Goal: Task Accomplishment & Management: Manage account settings

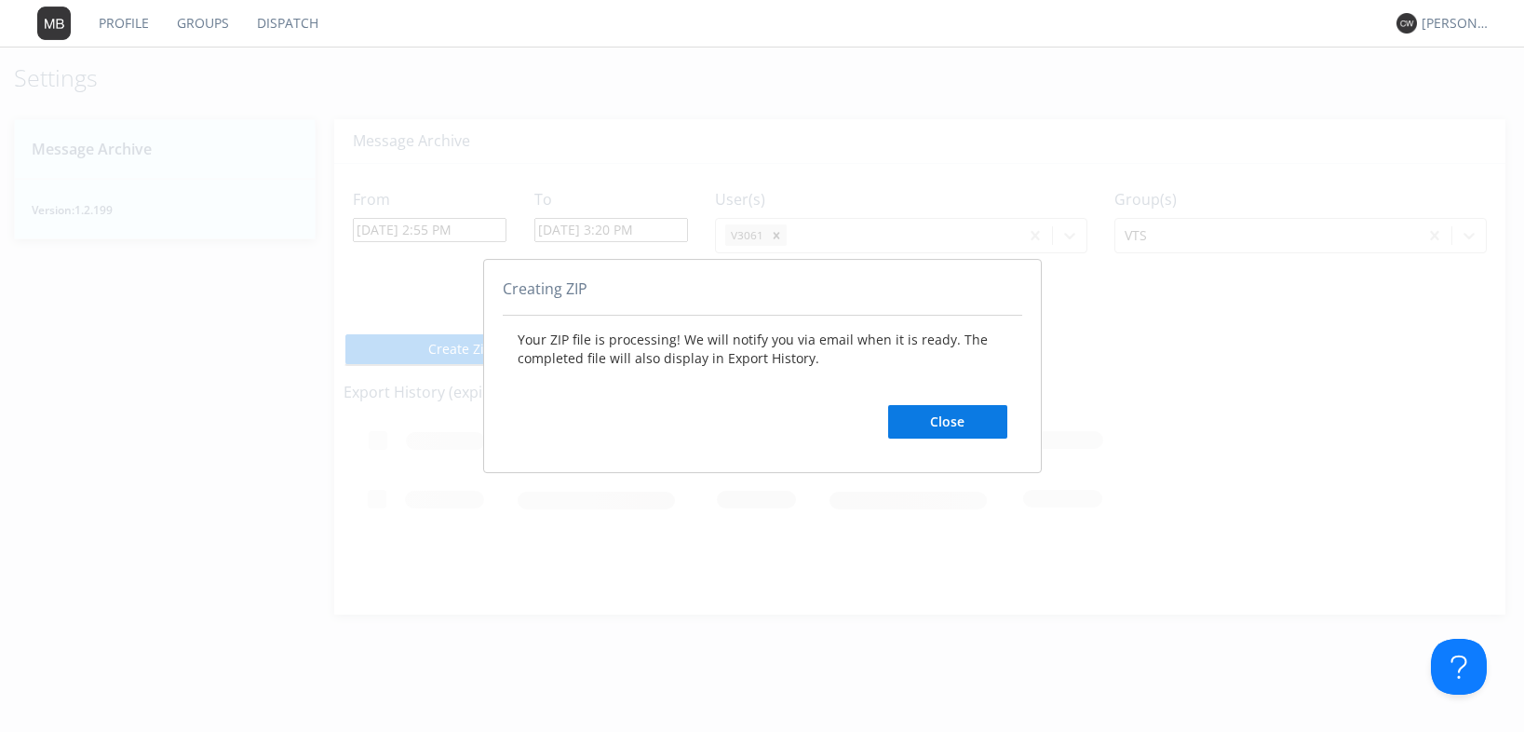
click at [973, 423] on button "Close" at bounding box center [947, 422] width 119 height 34
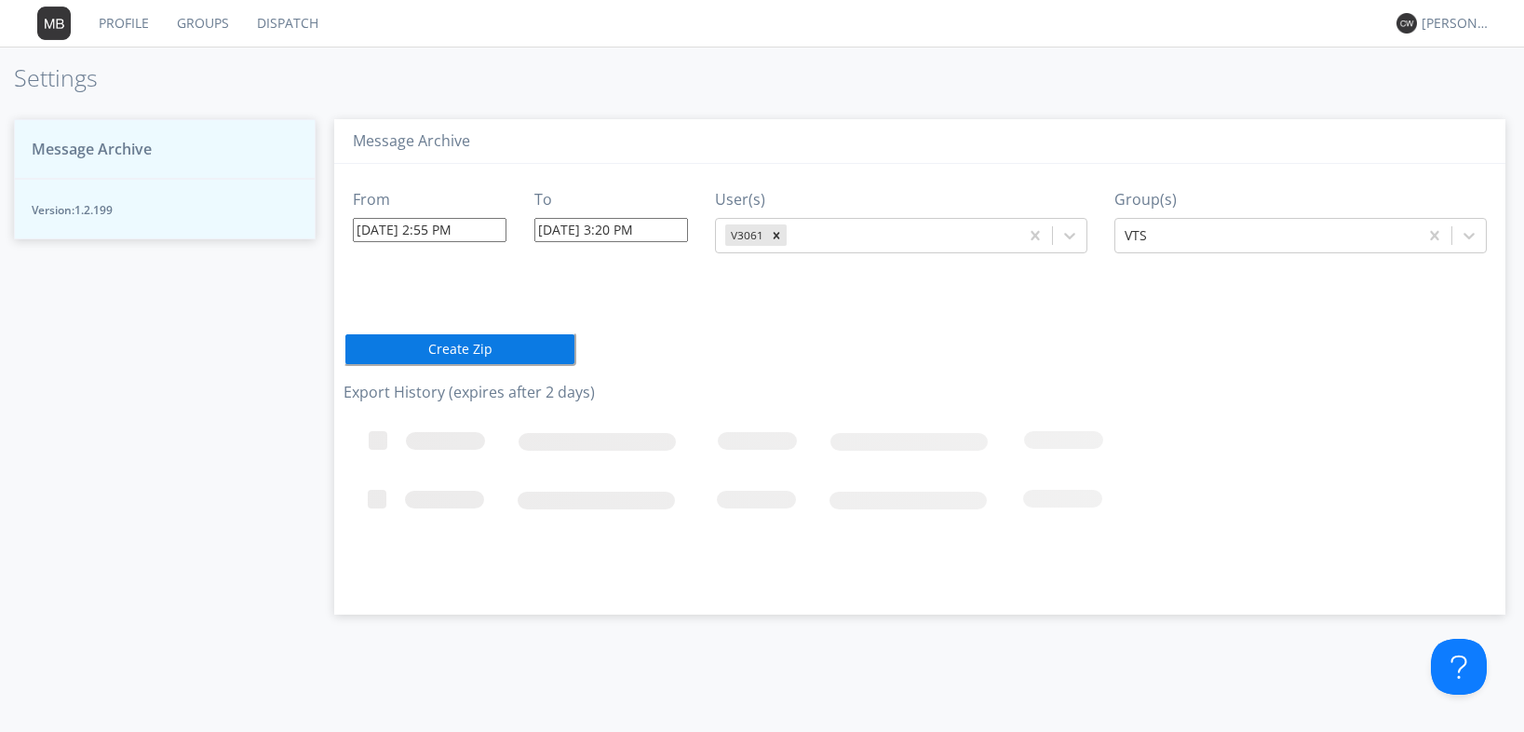
click at [488, 236] on input "08/17/2025 2:55 PM" at bounding box center [430, 230] width 154 height 24
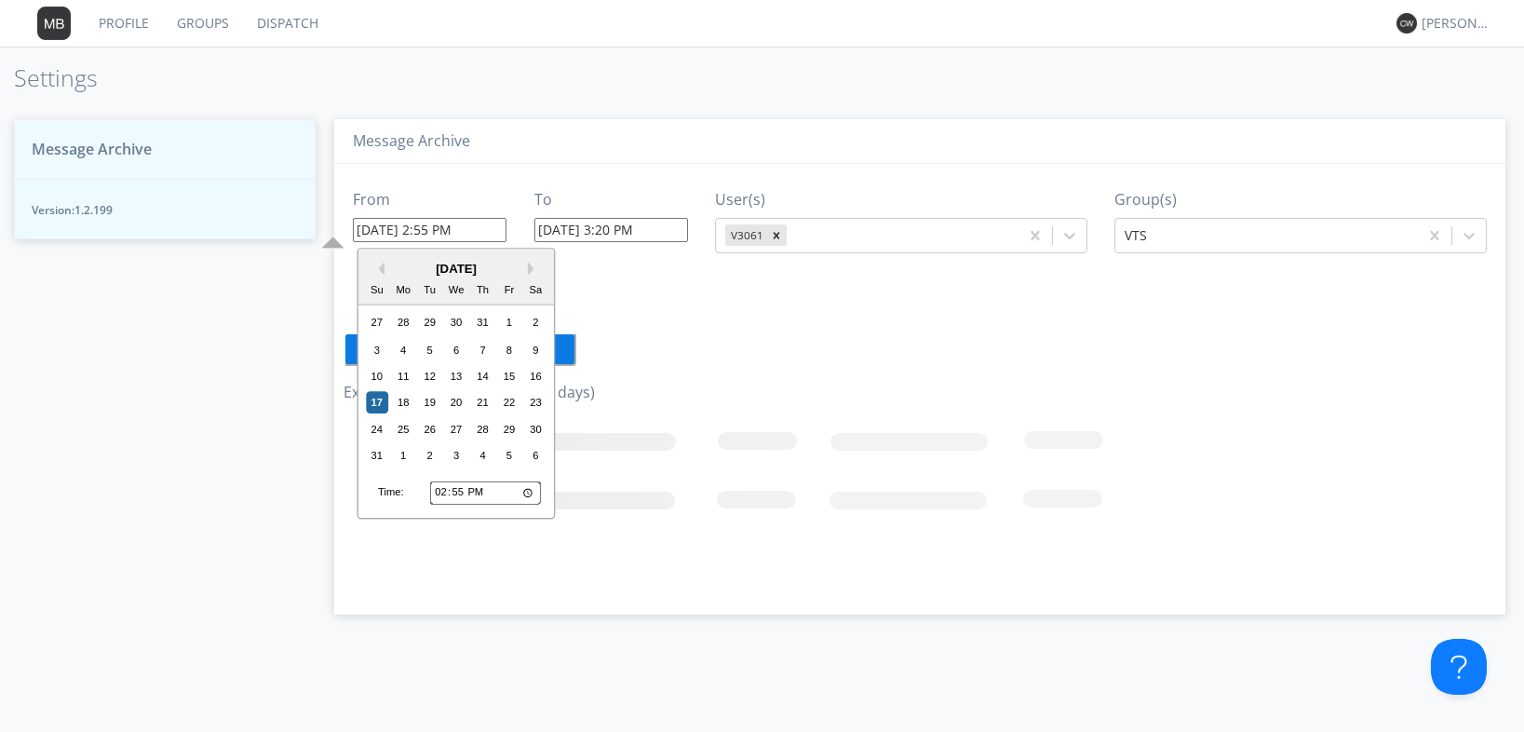
click at [454, 491] on input "14:55" at bounding box center [485, 492] width 111 height 24
type input "14:03"
type input "08/17/2025 2:03 PM"
type input "08/17/2025 6:09 PM"
type input "14:30"
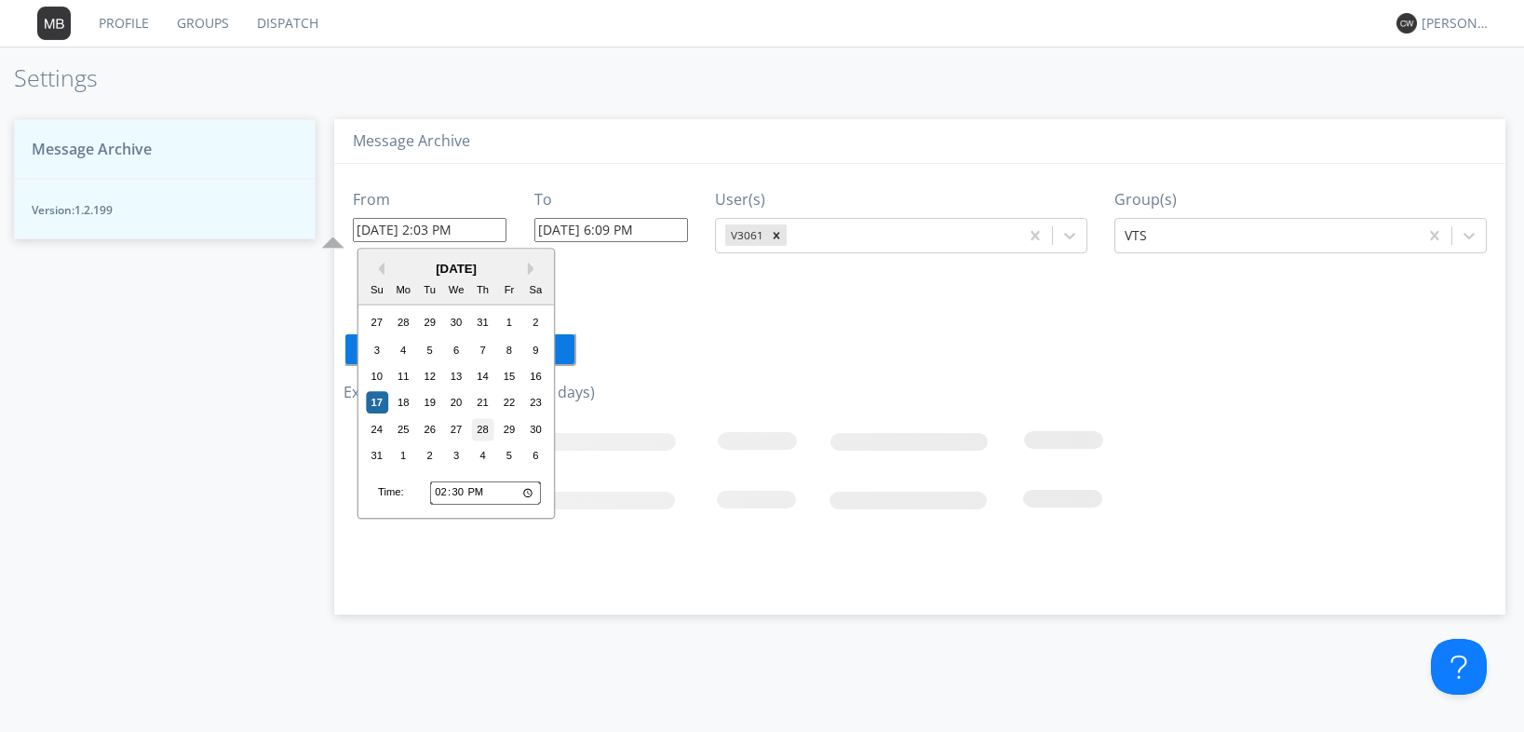
type input "08/17/2025 2:30 PM"
click at [454, 491] on input "14:30" at bounding box center [485, 492] width 111 height 24
type input "14:04"
type input "08/17/2025 2:04 PM"
type input "08/17/2025 6:10 PM"
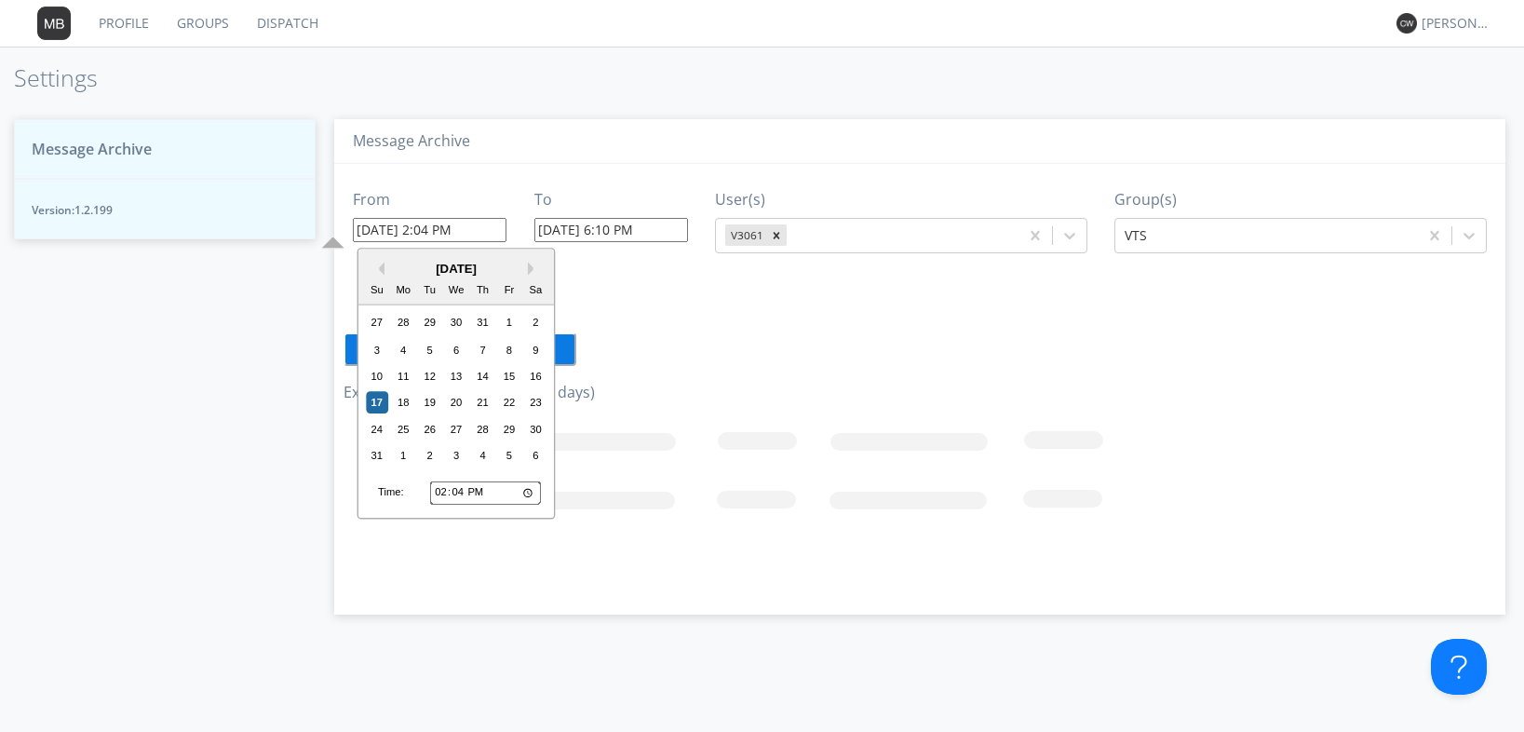
type input "14:45"
type input "08/17/2025 2:45 PM"
click at [670, 367] on div "From 08/17/2025 2:45 PM Previous Month Next Month August 2025 Su Mo Tu We Th Fr…" at bounding box center [920, 382] width 1153 height 437
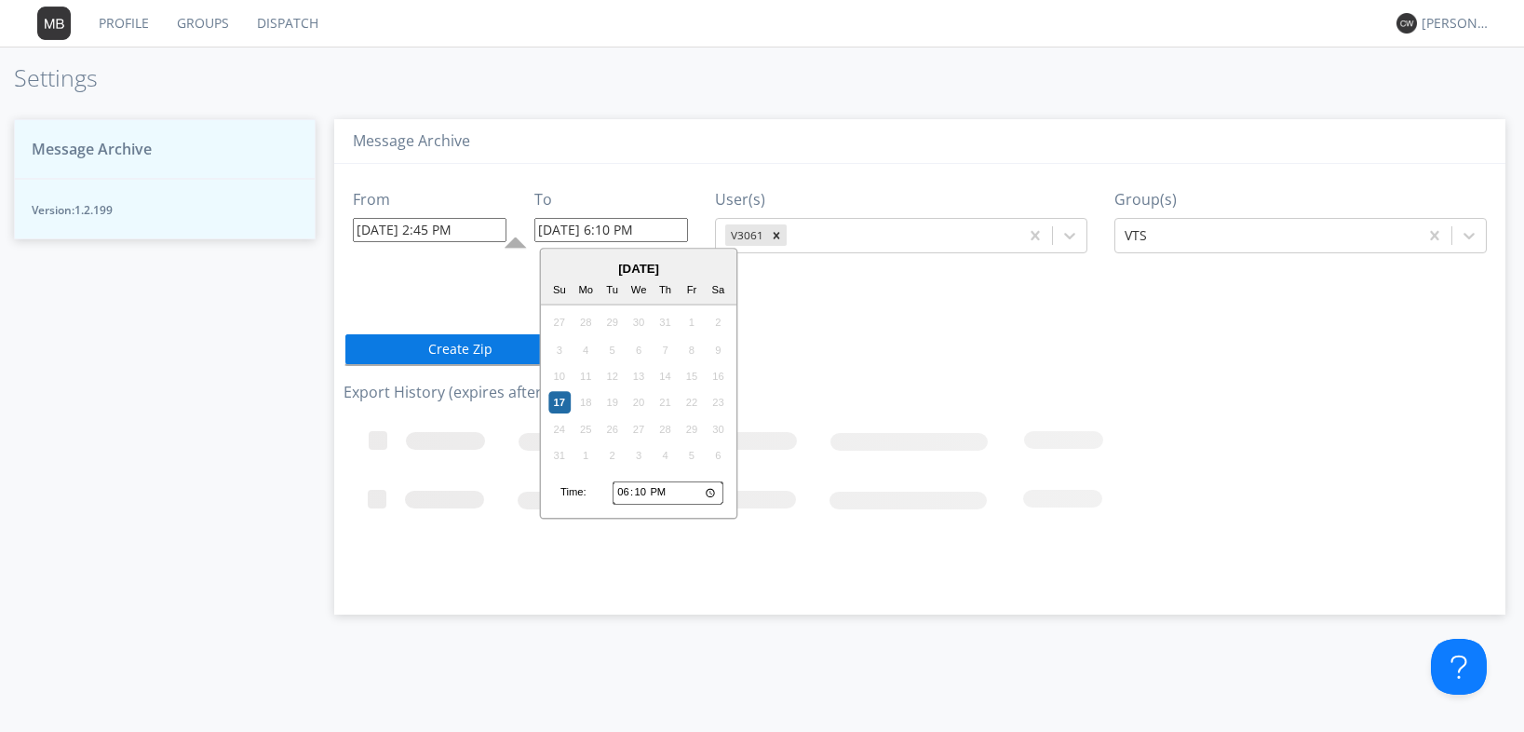
drag, startPoint x: 637, startPoint y: 229, endPoint x: 611, endPoint y: 229, distance: 26.1
click at [611, 229] on input "08/17/2025 6:10 PM" at bounding box center [611, 230] width 154 height 24
type input "08/17/2025 6:10 PM"
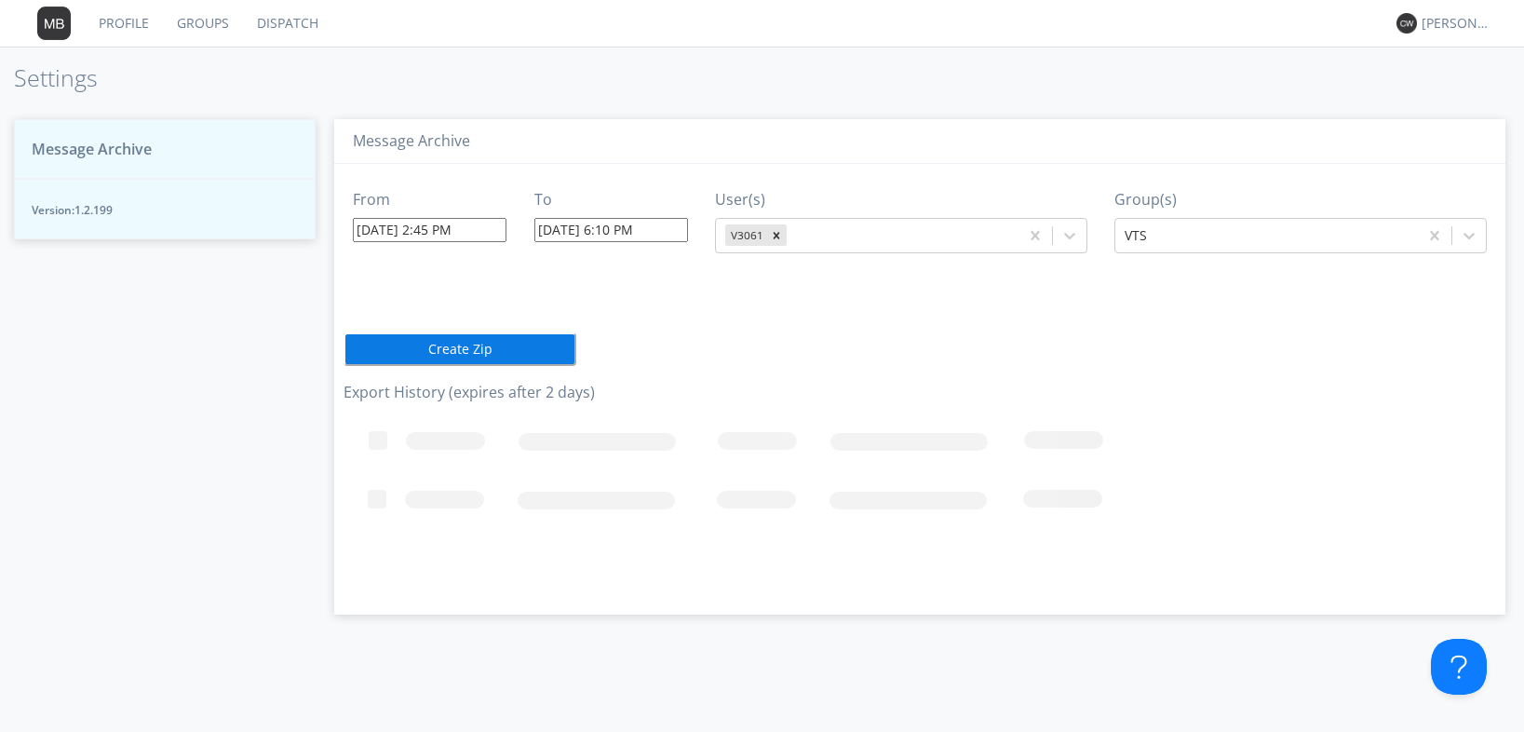
click at [483, 343] on button "Create Zip" at bounding box center [460, 349] width 233 height 34
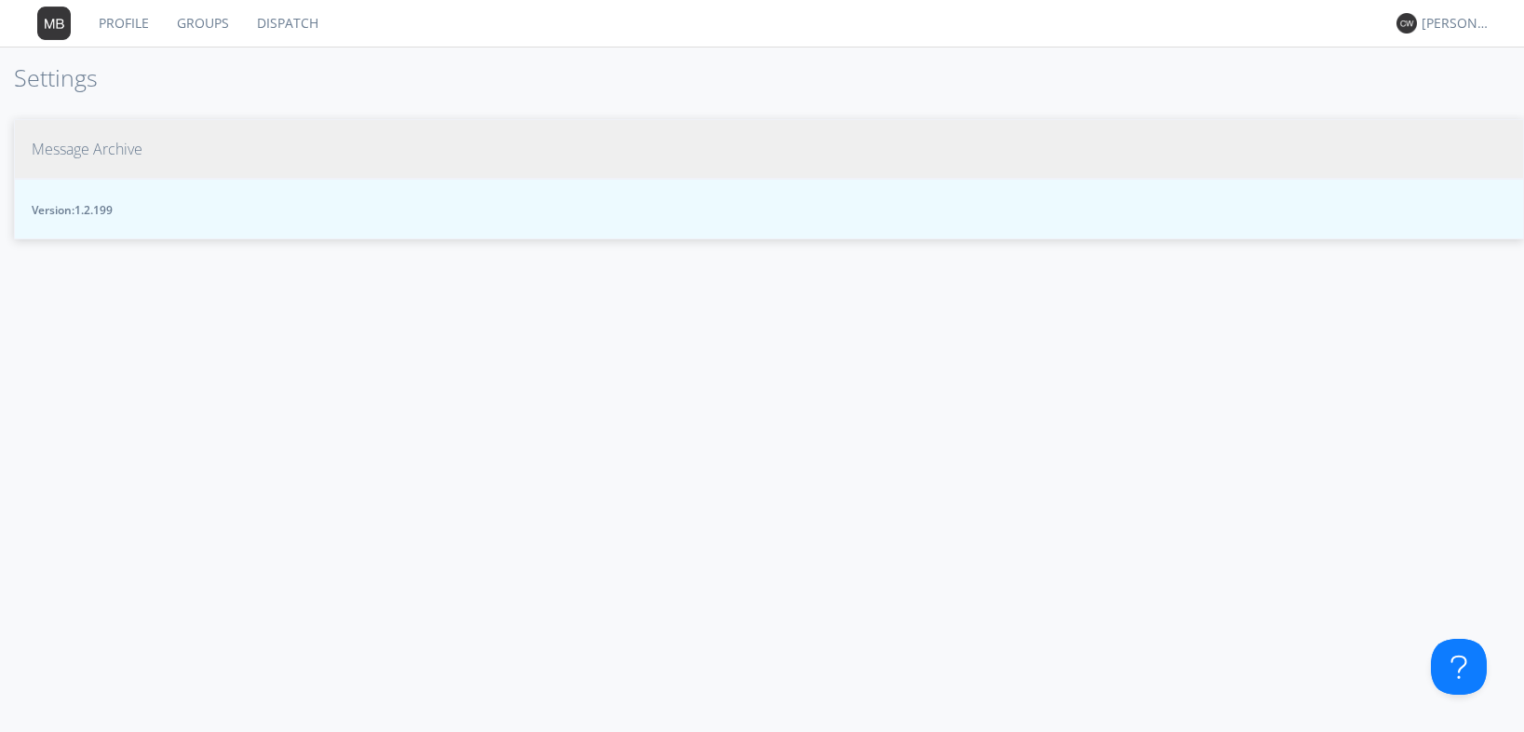
click at [135, 140] on span "Message Archive" at bounding box center [87, 149] width 111 height 21
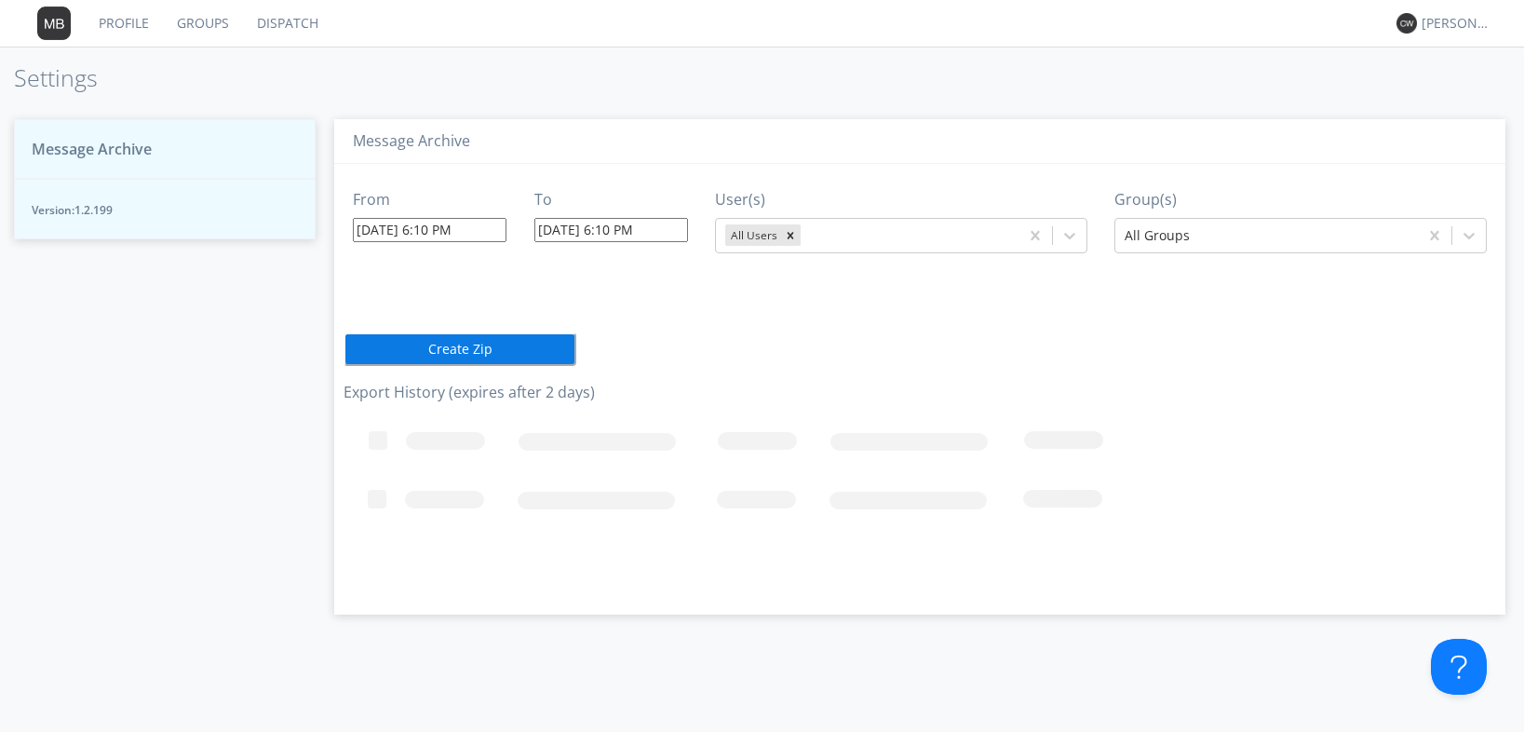
click at [110, 143] on span "Message Archive" at bounding box center [92, 149] width 120 height 21
click at [415, 348] on button "Create Zip" at bounding box center [460, 349] width 233 height 34
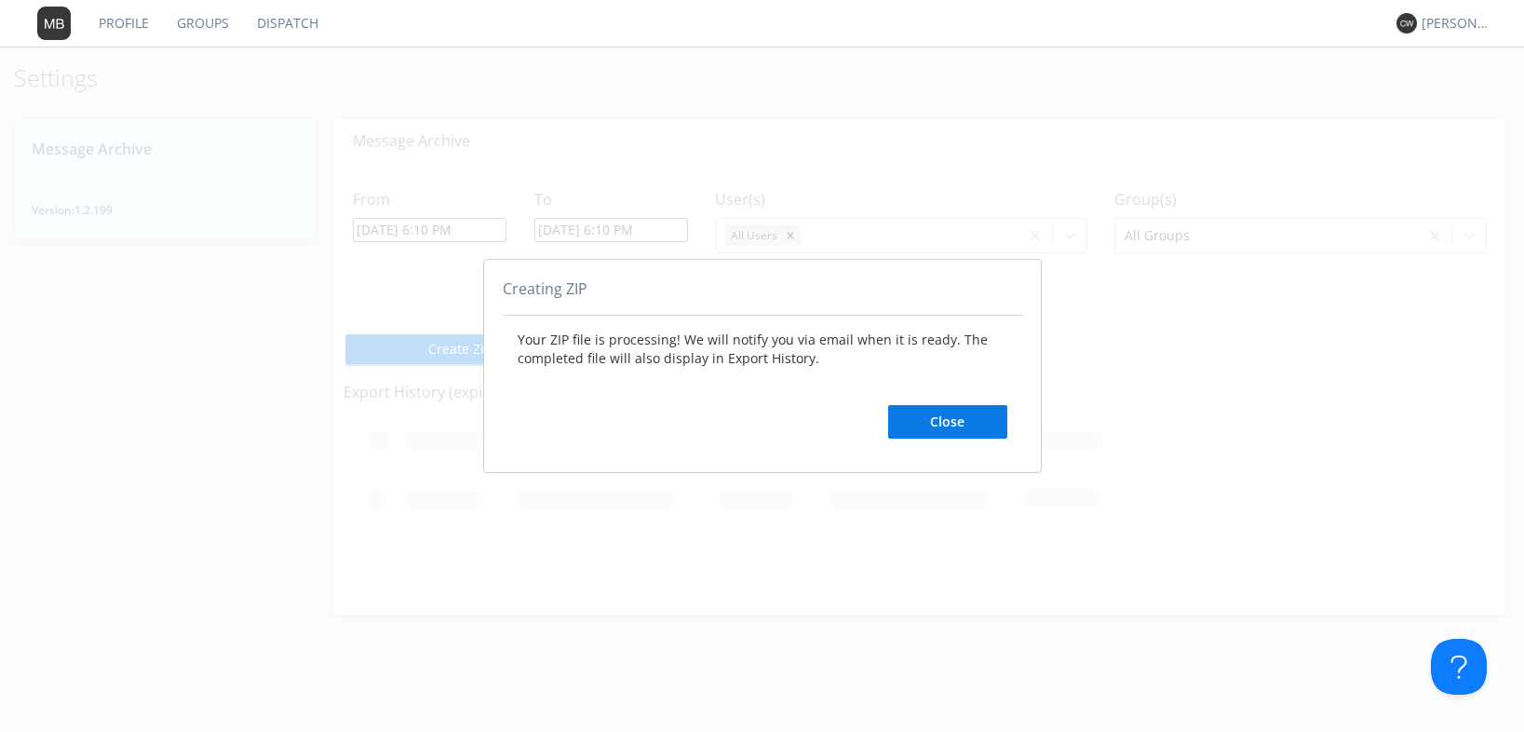
click at [993, 411] on button "Close" at bounding box center [947, 422] width 119 height 34
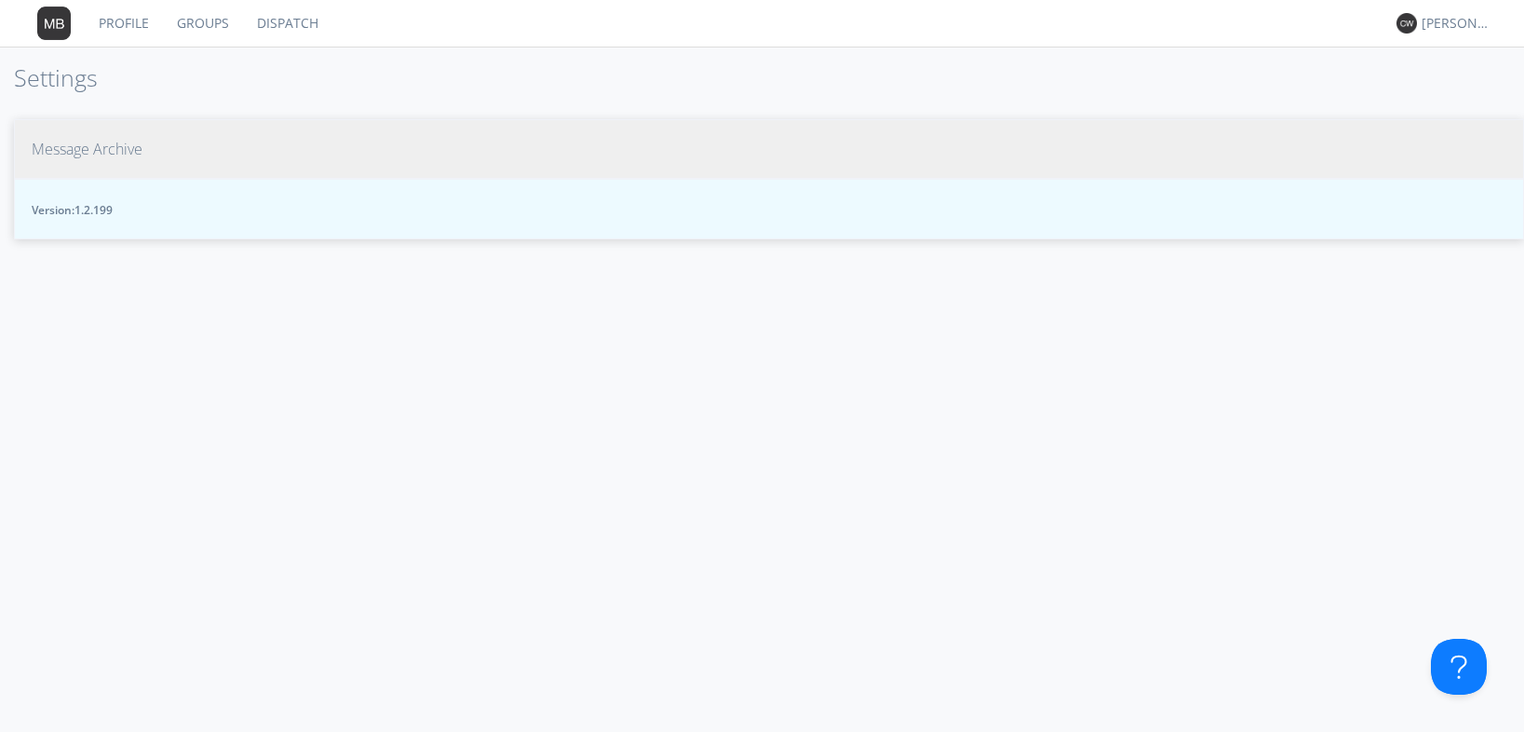
click at [116, 149] on span "Message Archive" at bounding box center [87, 149] width 111 height 21
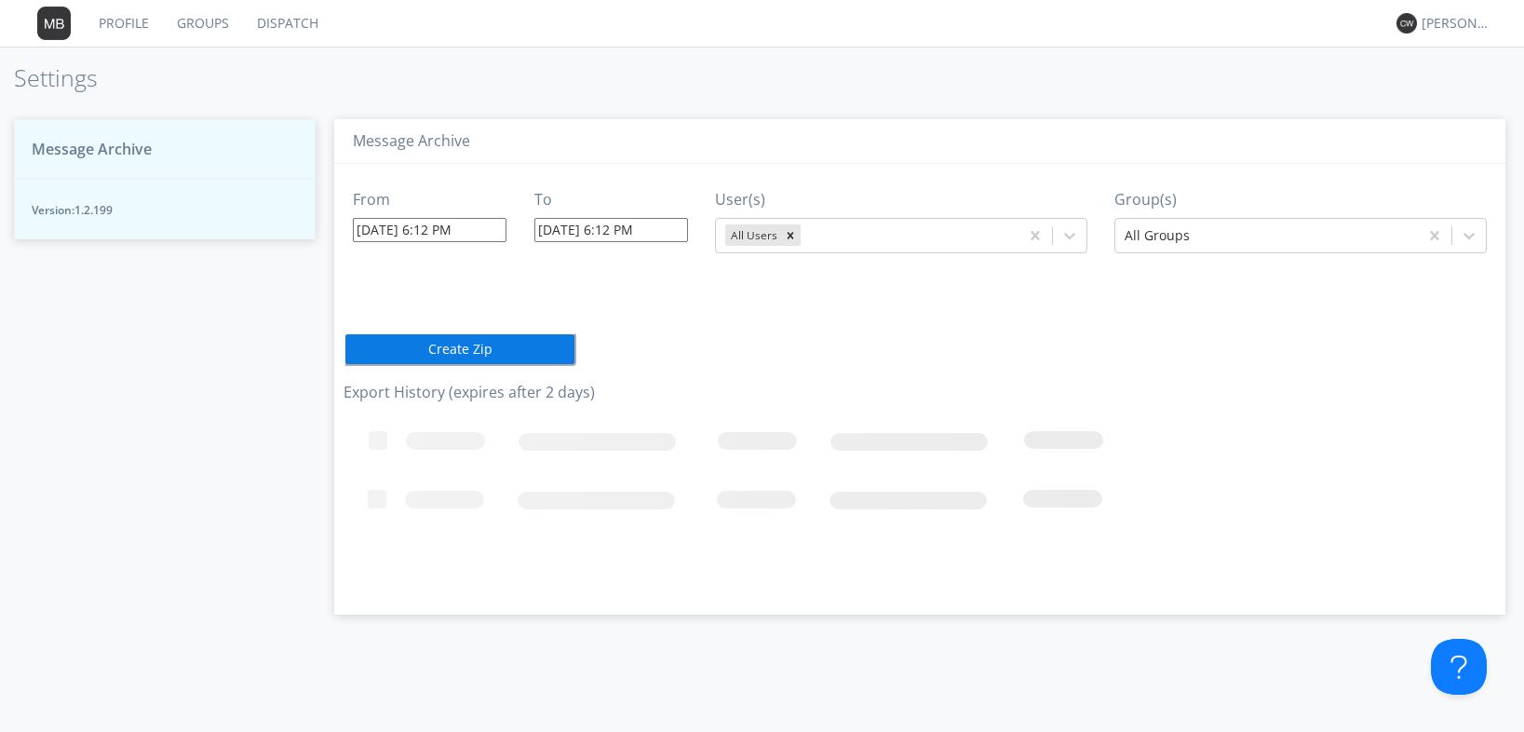
click at [131, 145] on span "Message Archive" at bounding box center [92, 149] width 120 height 21
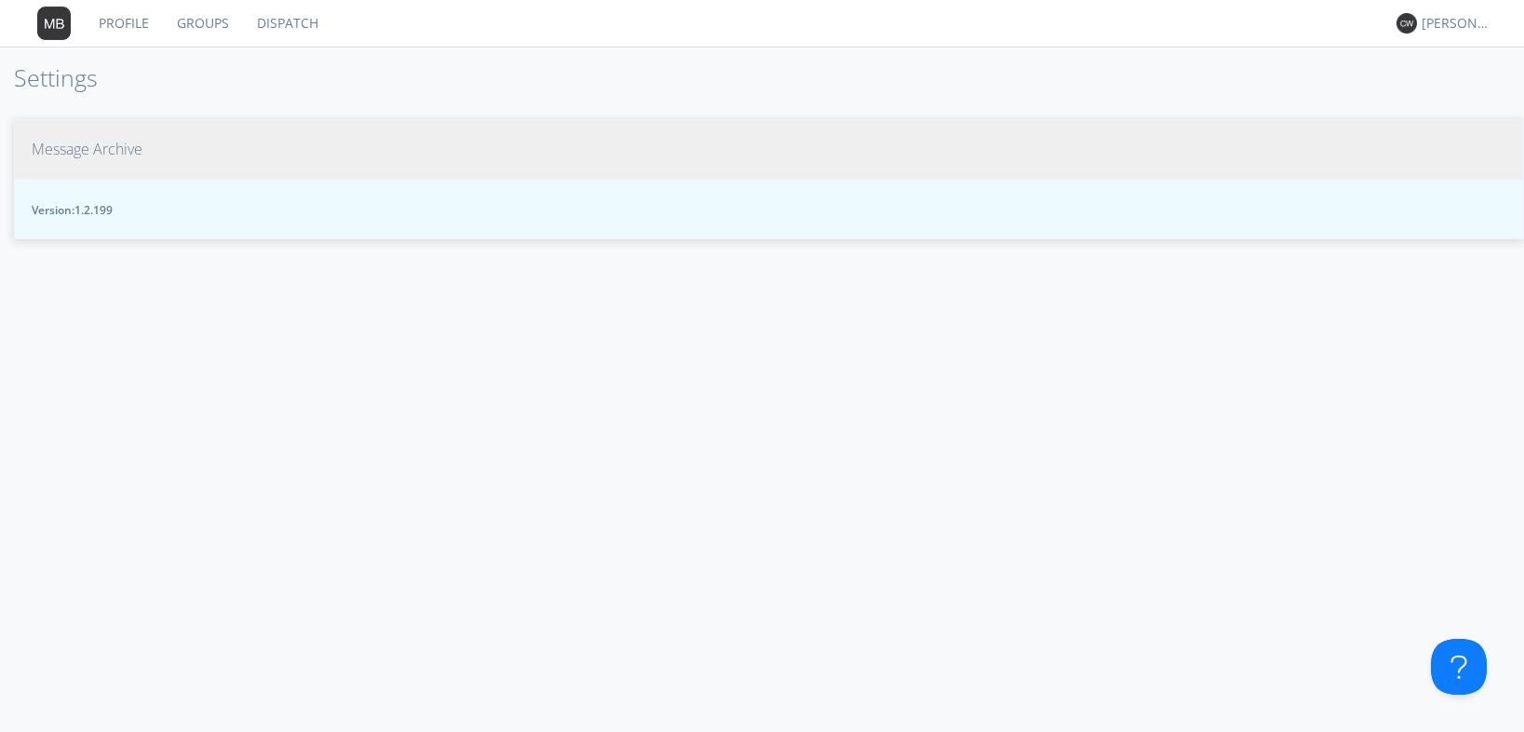
click at [141, 151] on span "Message Archive" at bounding box center [87, 149] width 111 height 21
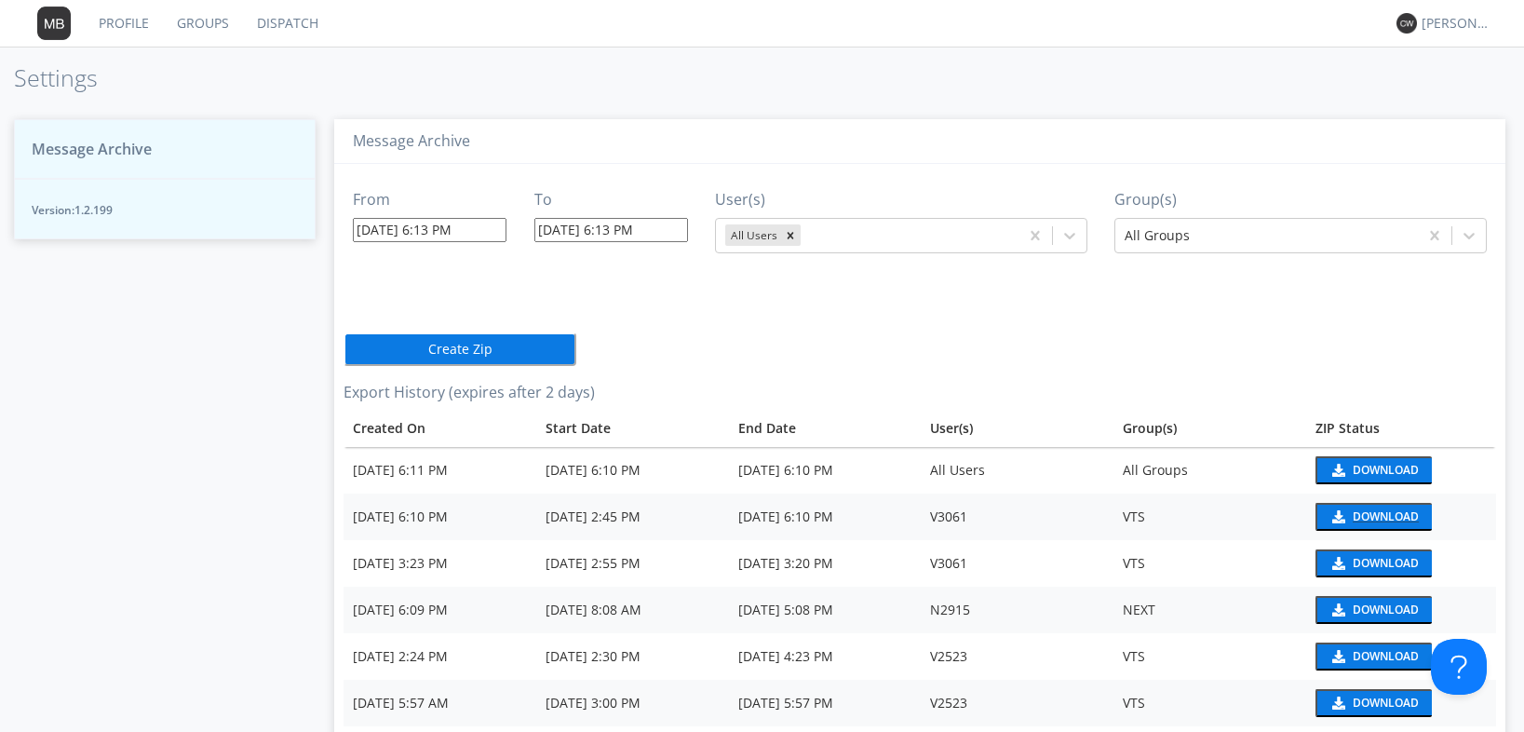
click at [1359, 511] on div "Download" at bounding box center [1386, 516] width 66 height 11
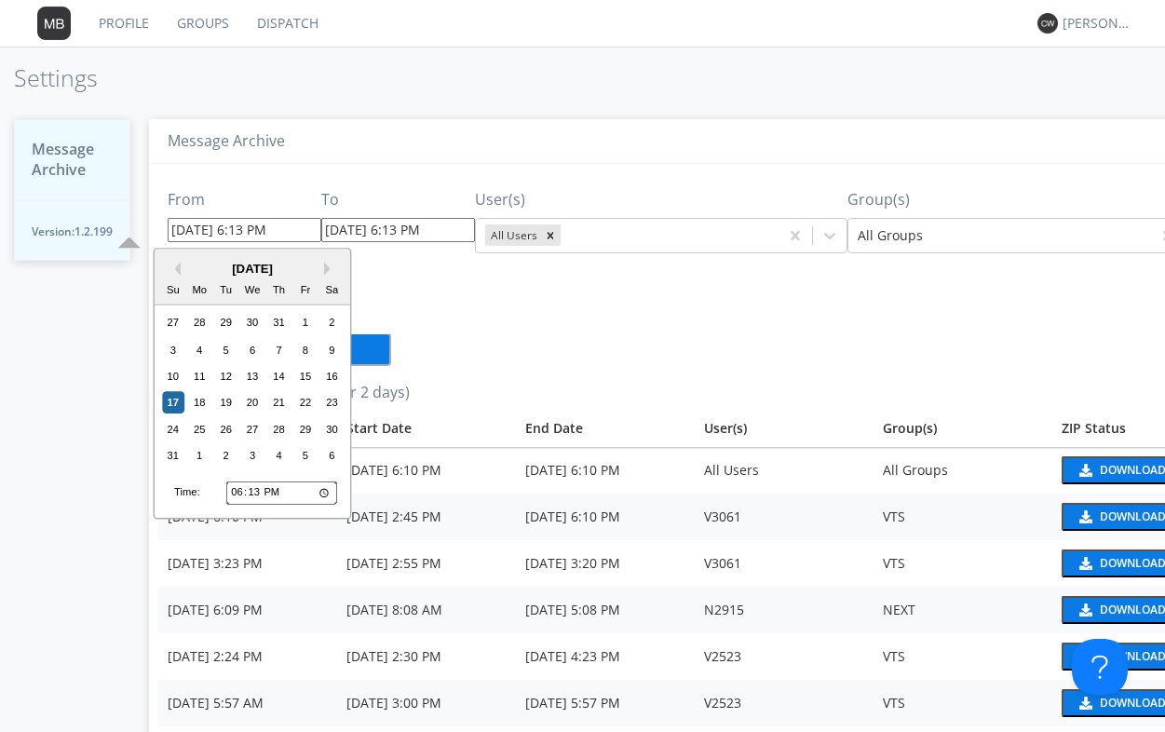
drag, startPoint x: 278, startPoint y: 229, endPoint x: 225, endPoint y: 229, distance: 53.1
click at [225, 229] on input "08/17/2025 6:13 PM" at bounding box center [245, 230] width 154 height 24
type input "08/17/2025 1"
type input "08/17/2025 6:16 PM"
click at [250, 329] on div "30" at bounding box center [252, 323] width 22 height 22
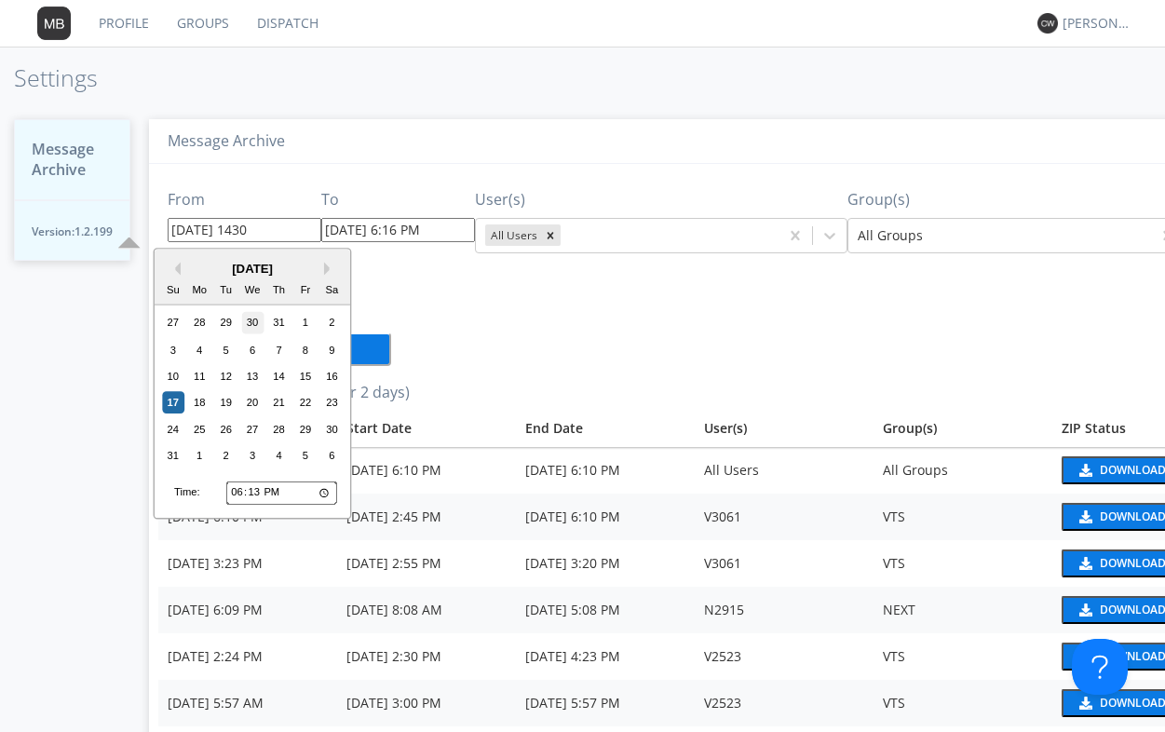
type input "07/30/2025 1:00 AM"
type input "08/06/2025 1:00 AM"
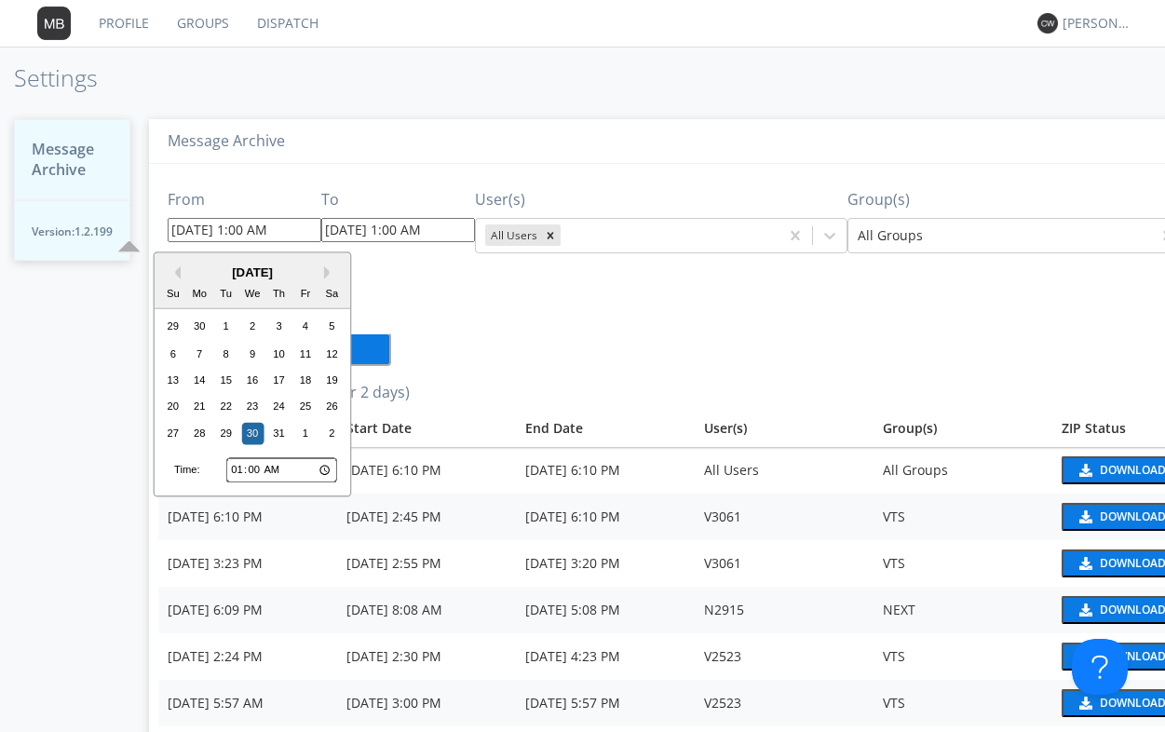
click at [284, 228] on input "07/30/2025 1:00 AM" at bounding box center [245, 230] width 154 height 24
click at [234, 471] on input "01:00" at bounding box center [281, 470] width 111 height 24
type input "14:00"
type input "07/30/2025 2:00 PM"
type input "08/06/2025 2:00 PM"
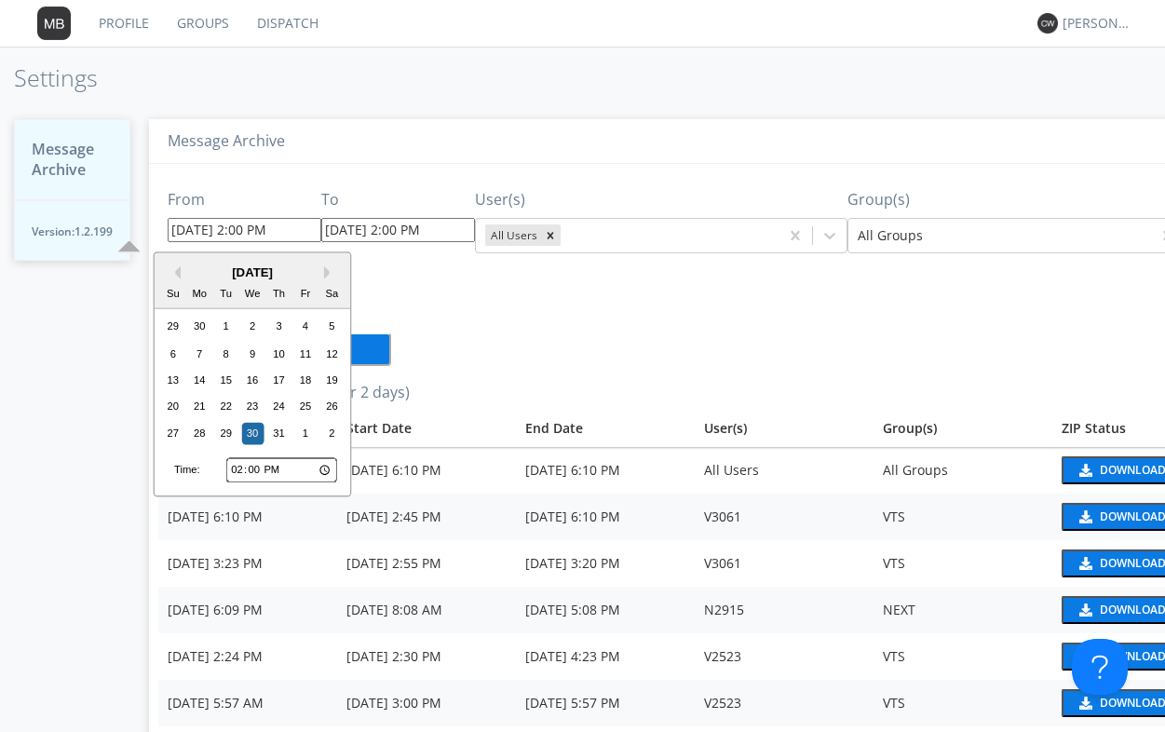
click at [248, 466] on input "14:00" at bounding box center [281, 470] width 111 height 24
type input "14:30"
type input "07/30/2025 2:30 PM"
type input "08/06/2025 2:30 PM"
click at [288, 228] on input "07/30/2025 2:30 PM" at bounding box center [245, 230] width 154 height 24
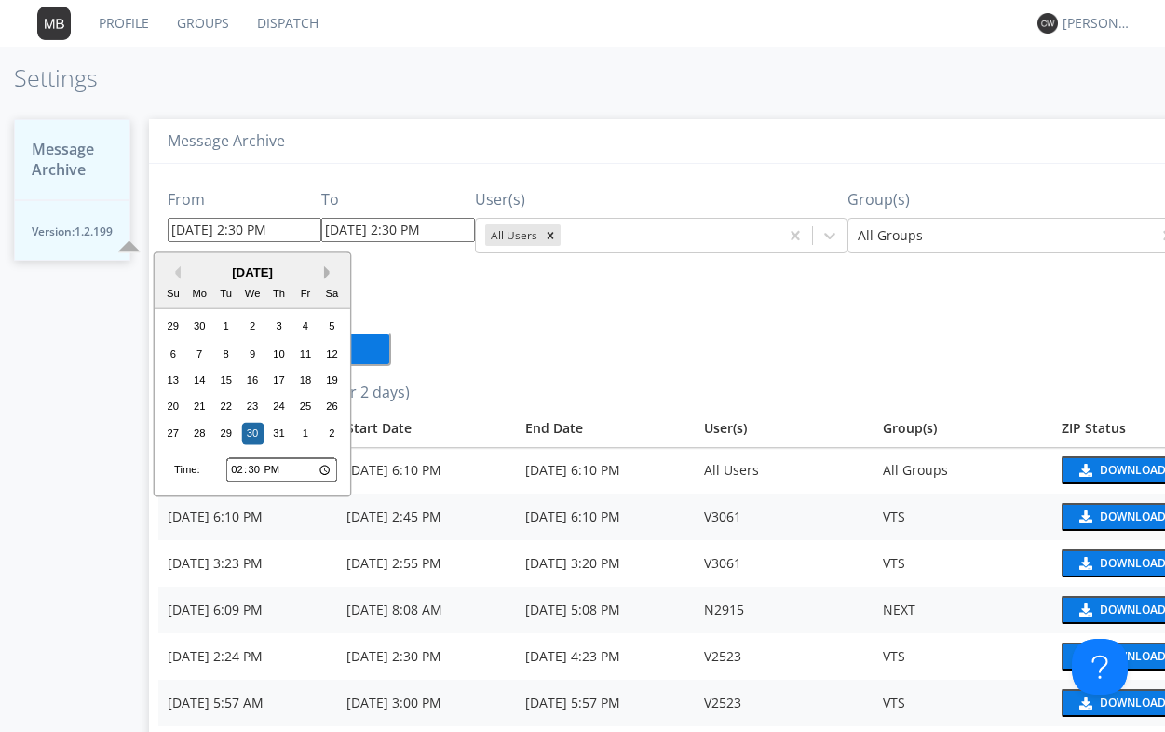
click at [331, 274] on button "Next Month" at bounding box center [330, 272] width 13 height 13
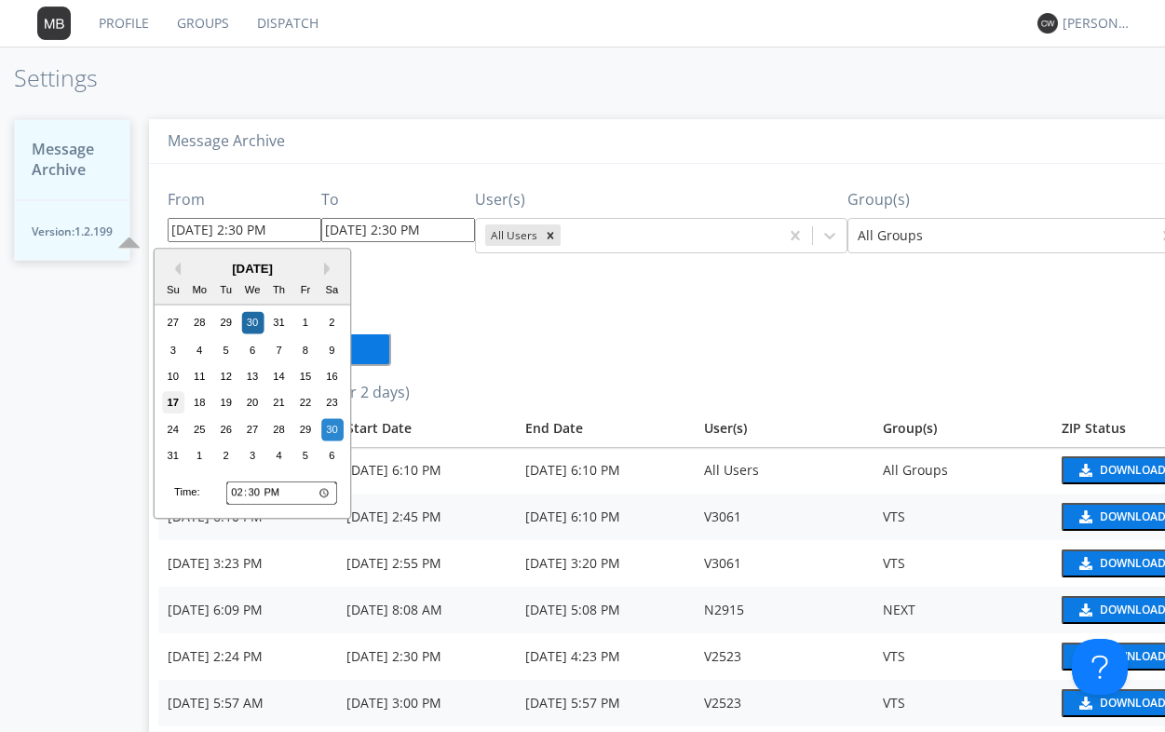
click at [173, 406] on div "17" at bounding box center [173, 403] width 22 height 22
type input "08/17/2025 2:30 PM"
type input "08/17/2025 6:17 PM"
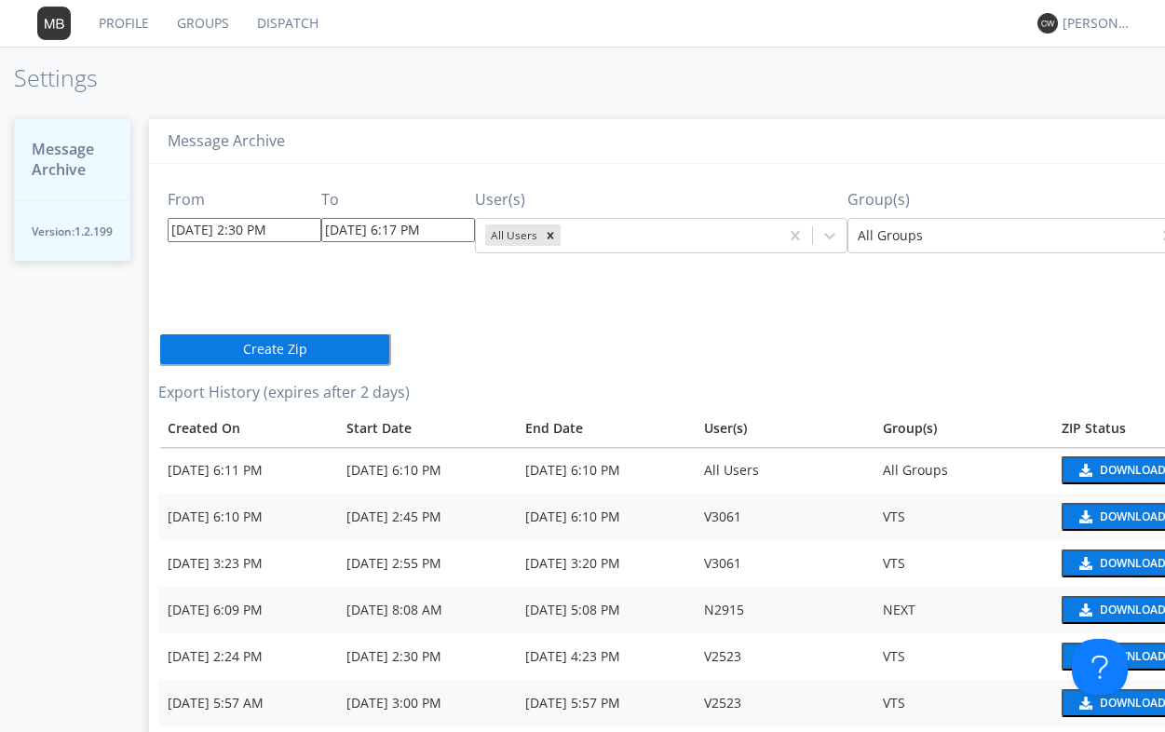
click at [436, 230] on input "08/17/2025 6:17 PM" at bounding box center [398, 230] width 154 height 24
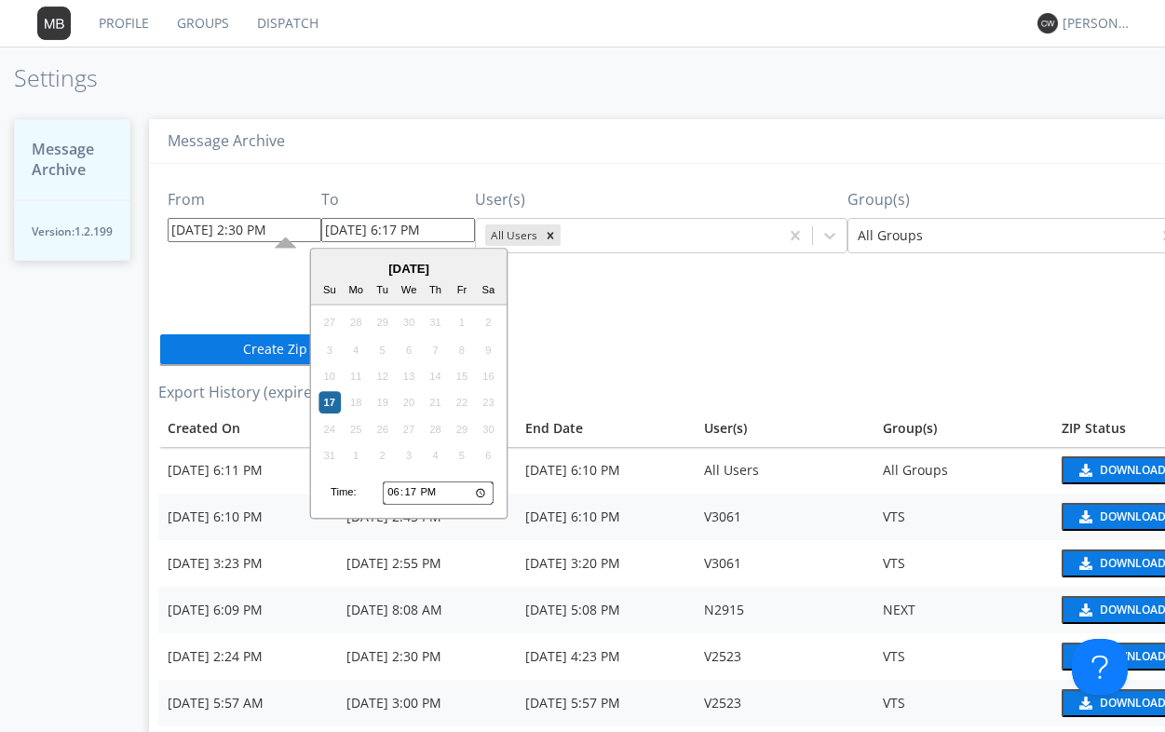
click at [395, 495] on input "18:17" at bounding box center [438, 492] width 111 height 24
type input "13:17"
type input "08/17/2025 1:17 PM"
type input "15:17"
type input "08/17/2025 3:17 PM"
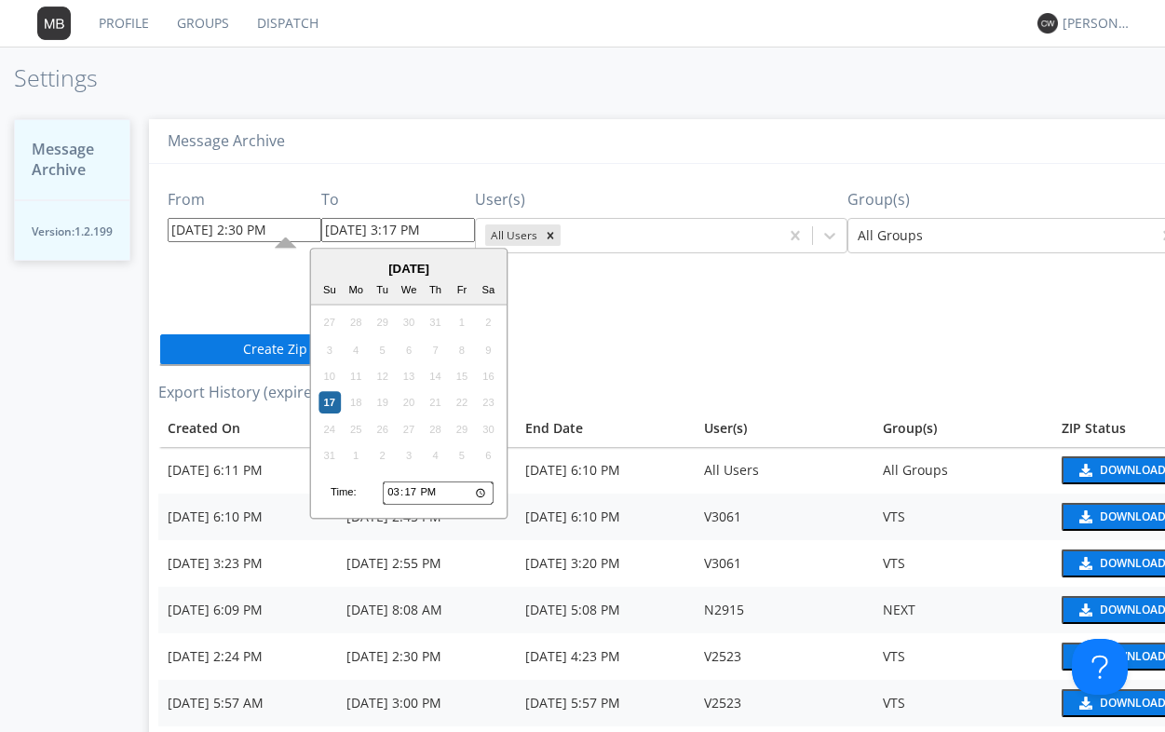
click at [547, 363] on div "From 08/17/2025 2:30 PM To 08/17/2025 3:17 PM August 2025 Su Mo Tu We Th Fr Sa …" at bounding box center [693, 701] width 1071 height 1074
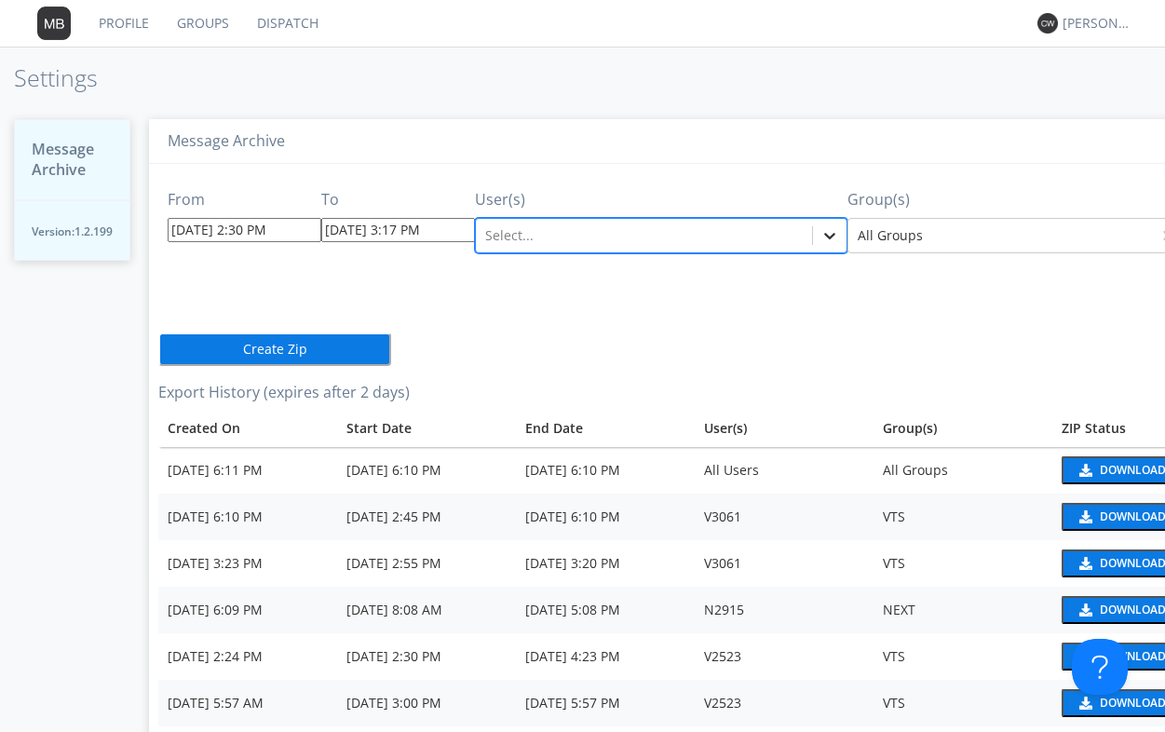
click at [824, 237] on icon at bounding box center [829, 236] width 11 height 7
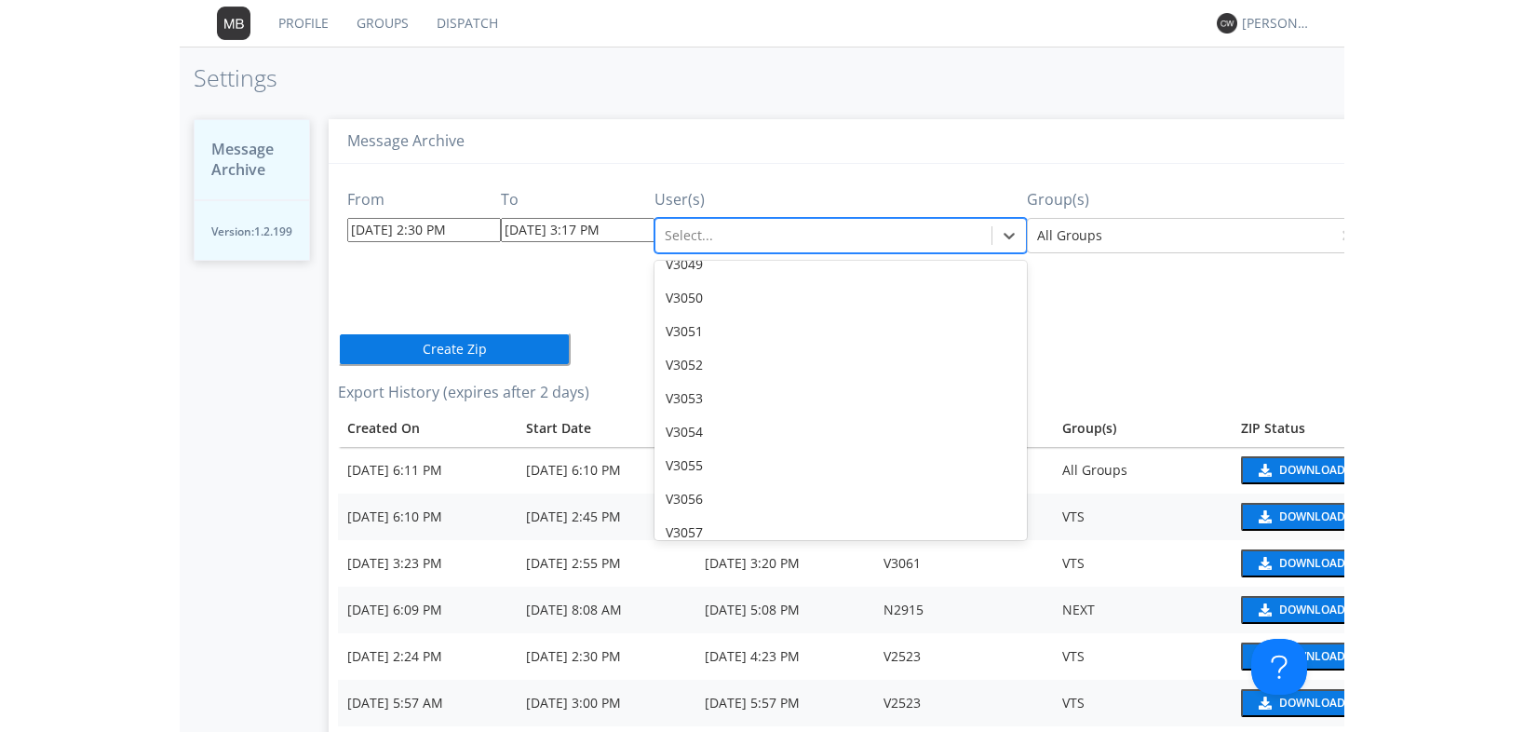
scroll to position [30216, 0]
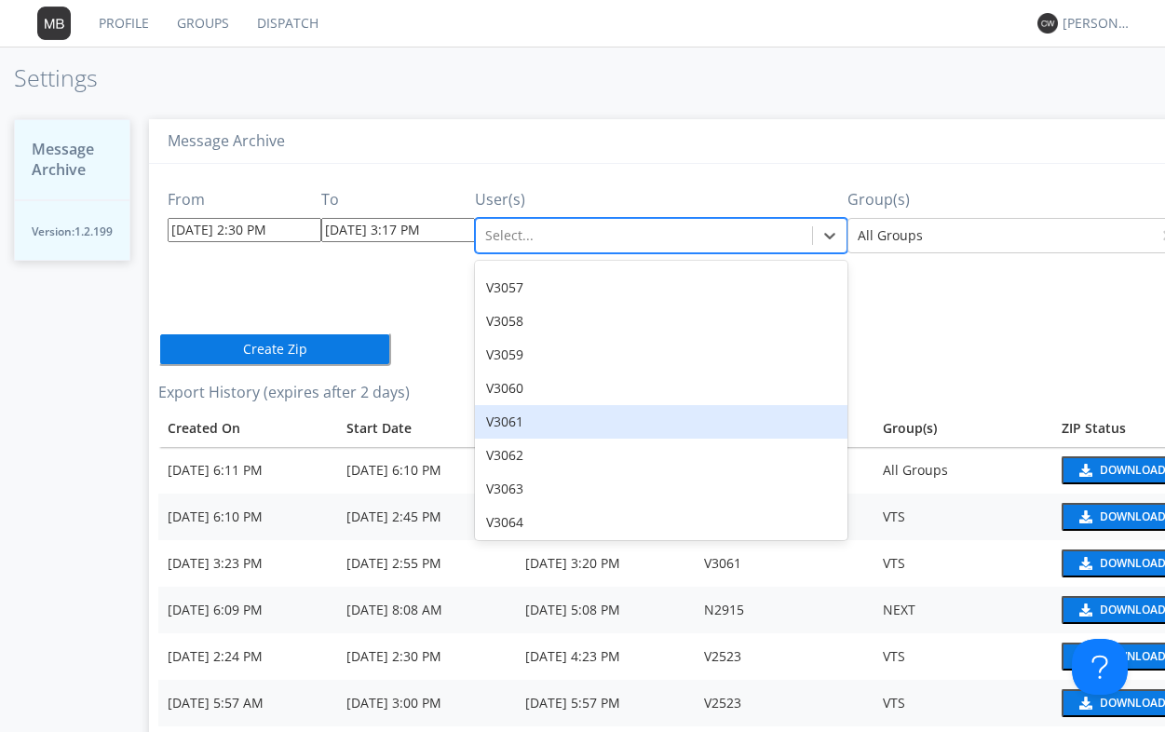
click at [536, 405] on div "V3061" at bounding box center [661, 422] width 372 height 34
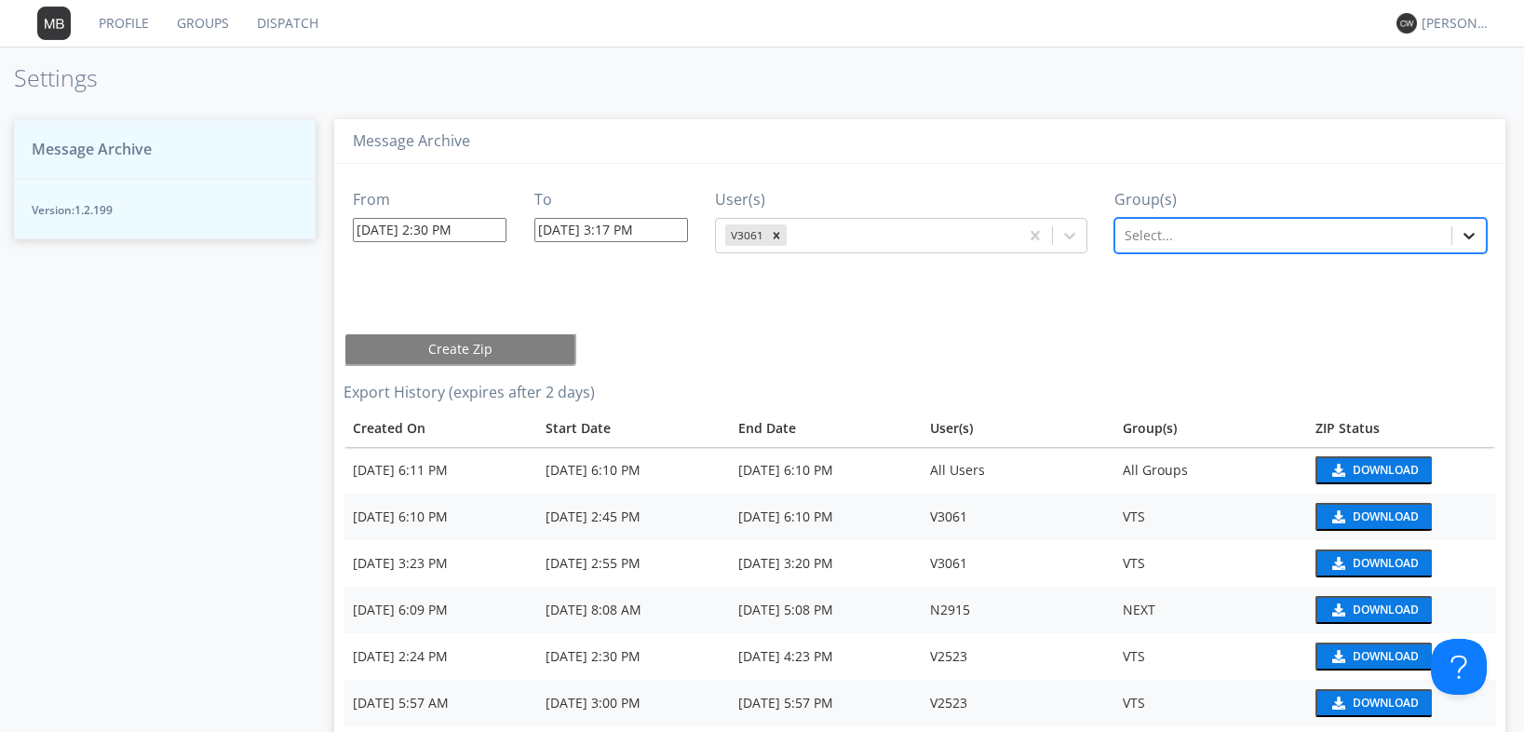
click at [1463, 233] on icon at bounding box center [1469, 235] width 19 height 19
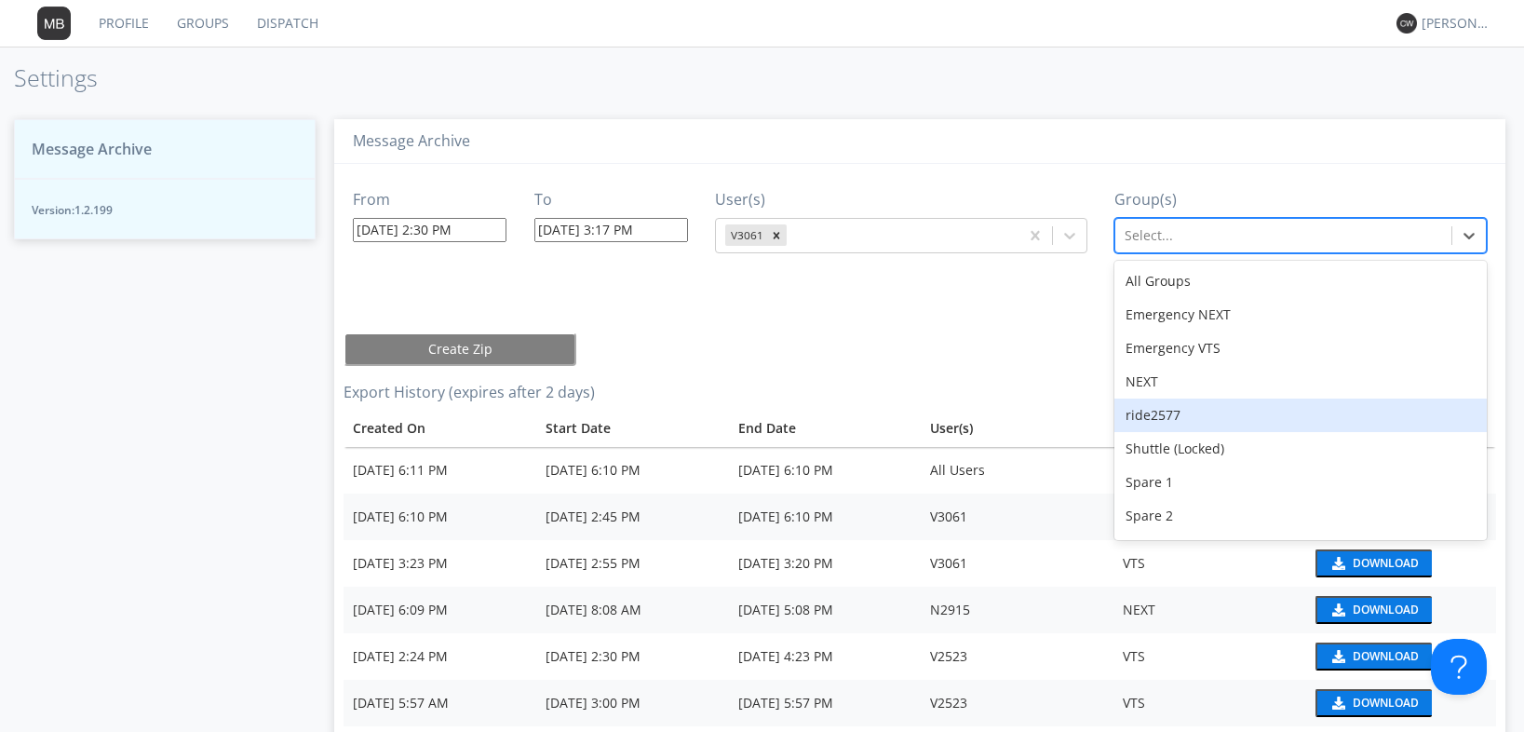
drag, startPoint x: 1471, startPoint y: 391, endPoint x: 1479, endPoint y: 520, distance: 128.7
click at [1479, 520] on div "All Groups Emergency NEXT Emergency VTS NEXT ride2577 Shuttle (Locked) Spare 1 …" at bounding box center [1300, 400] width 372 height 279
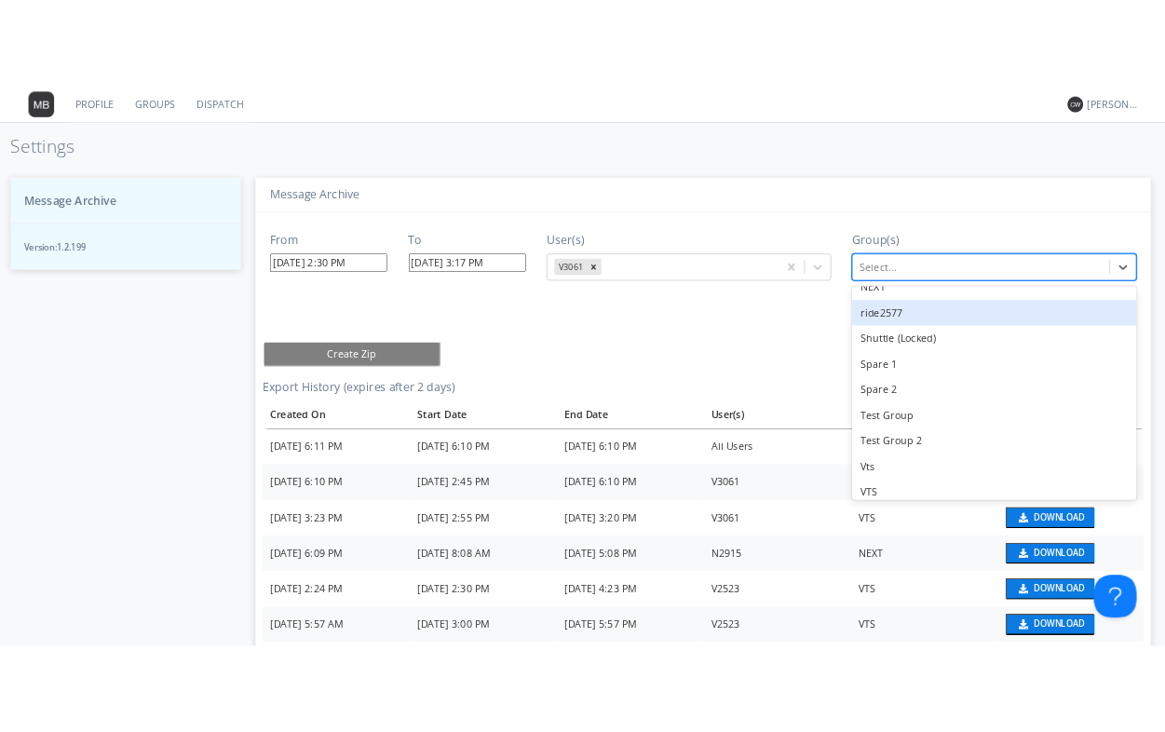
scroll to position [155, 0]
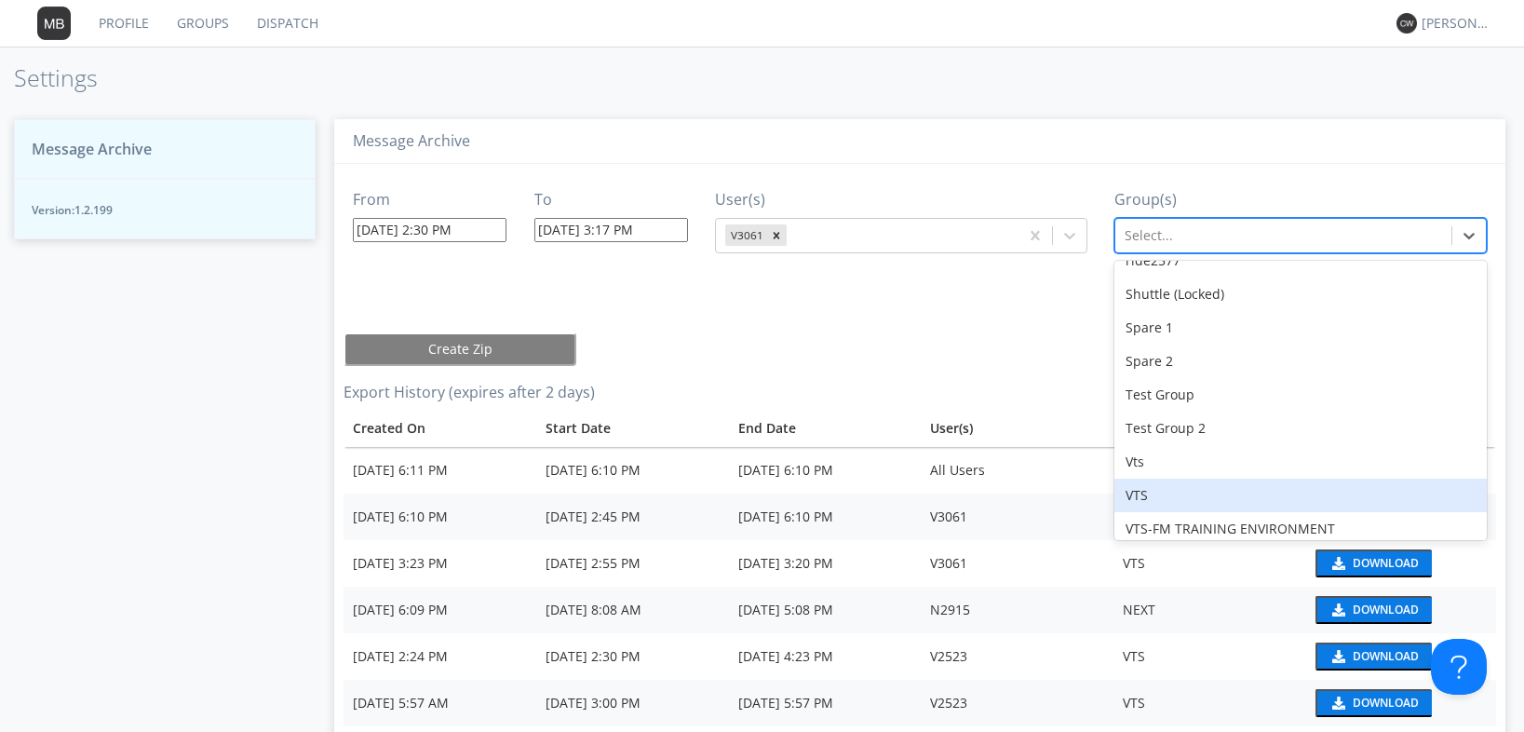
click at [1130, 501] on div "VTS" at bounding box center [1300, 496] width 372 height 34
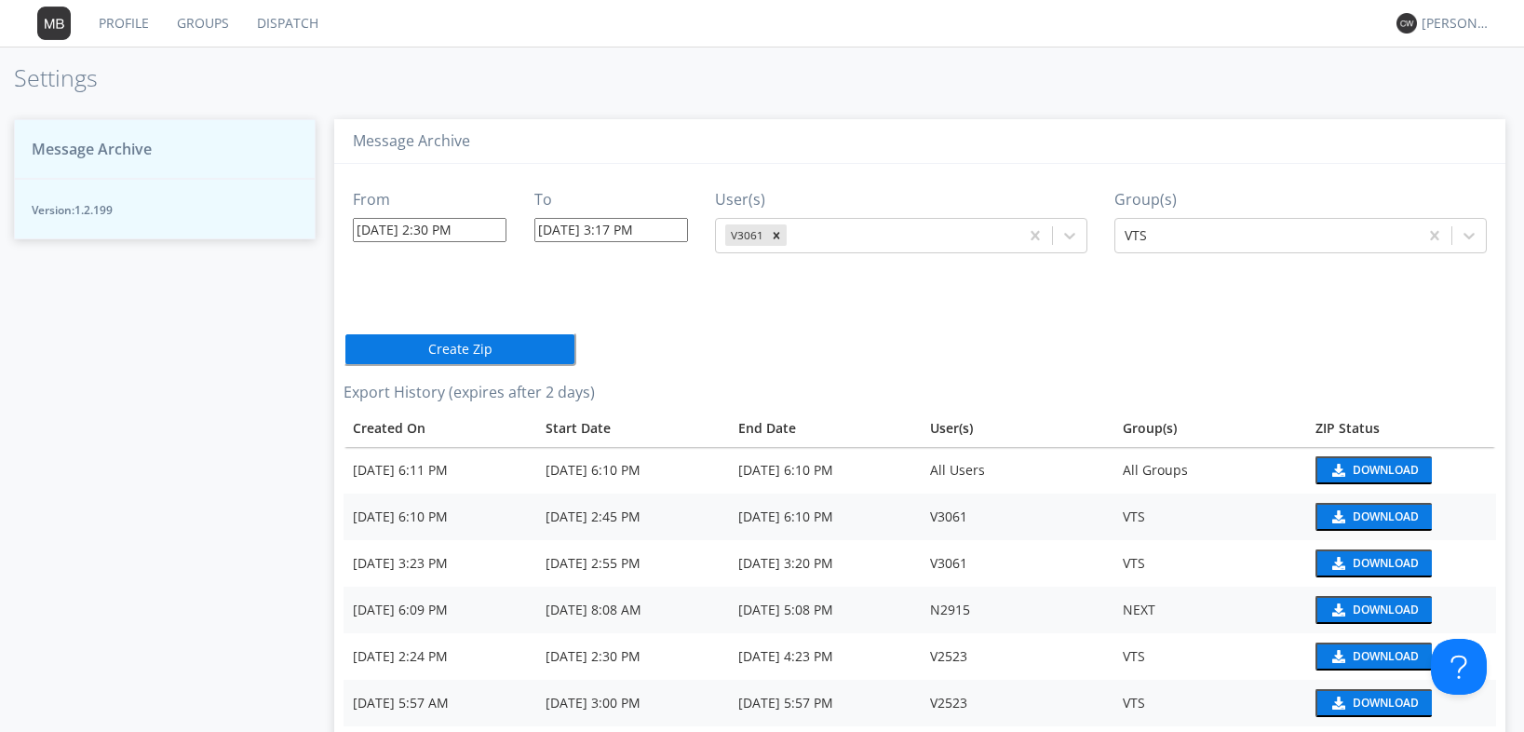
click at [507, 346] on button "Create Zip" at bounding box center [460, 349] width 233 height 34
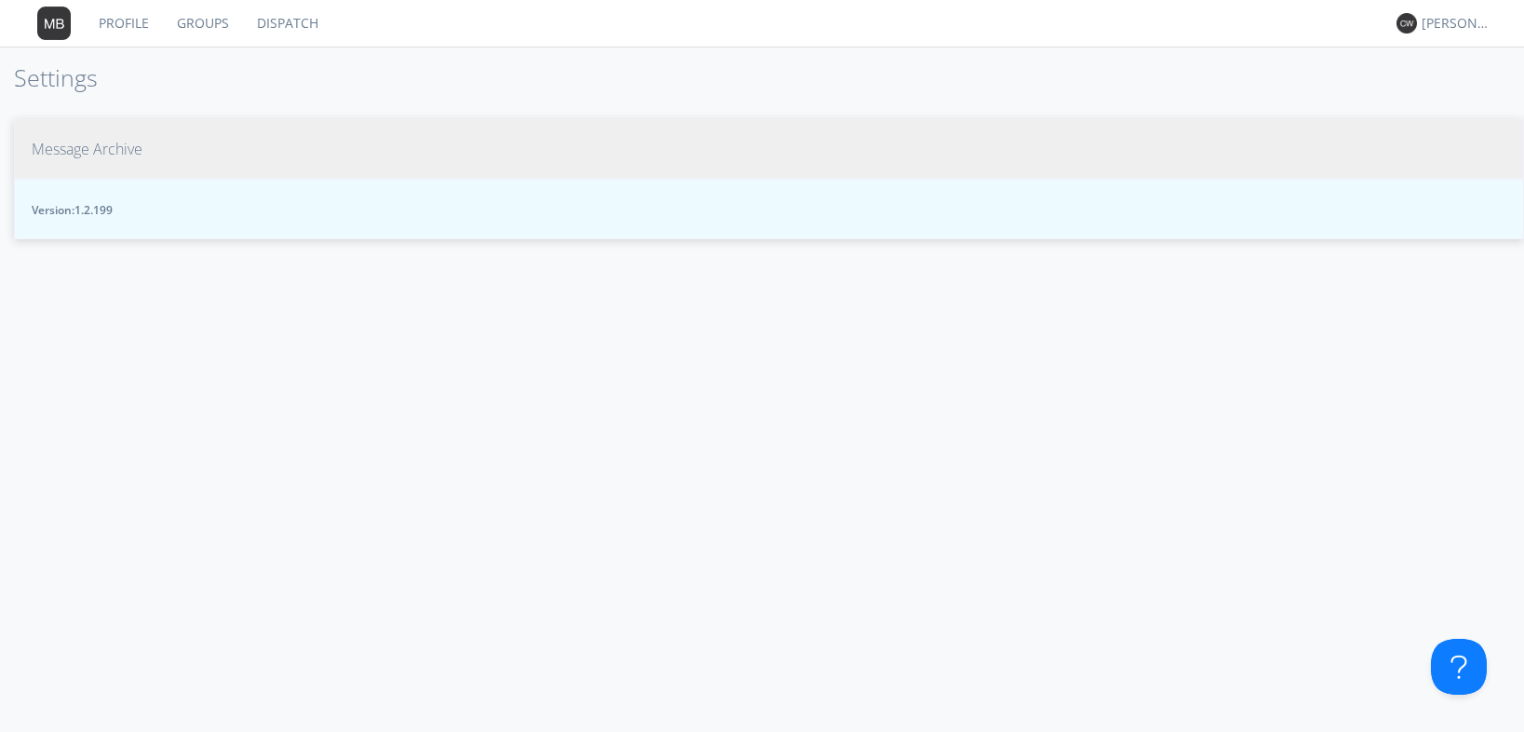
click at [131, 144] on span "Message Archive" at bounding box center [87, 149] width 111 height 21
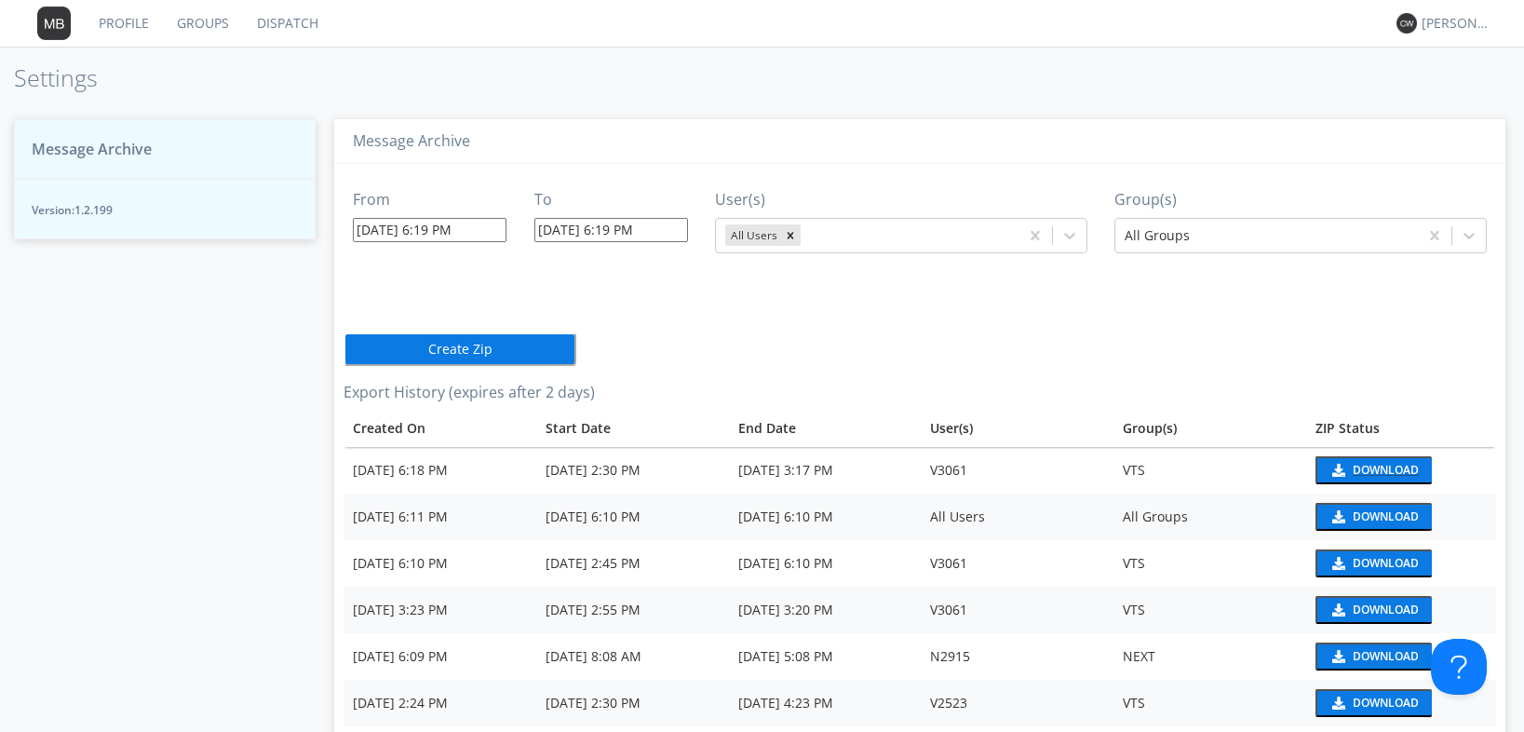
click at [1391, 461] on button "Download" at bounding box center [1374, 470] width 116 height 28
click at [1371, 475] on div "Download" at bounding box center [1386, 470] width 66 height 11
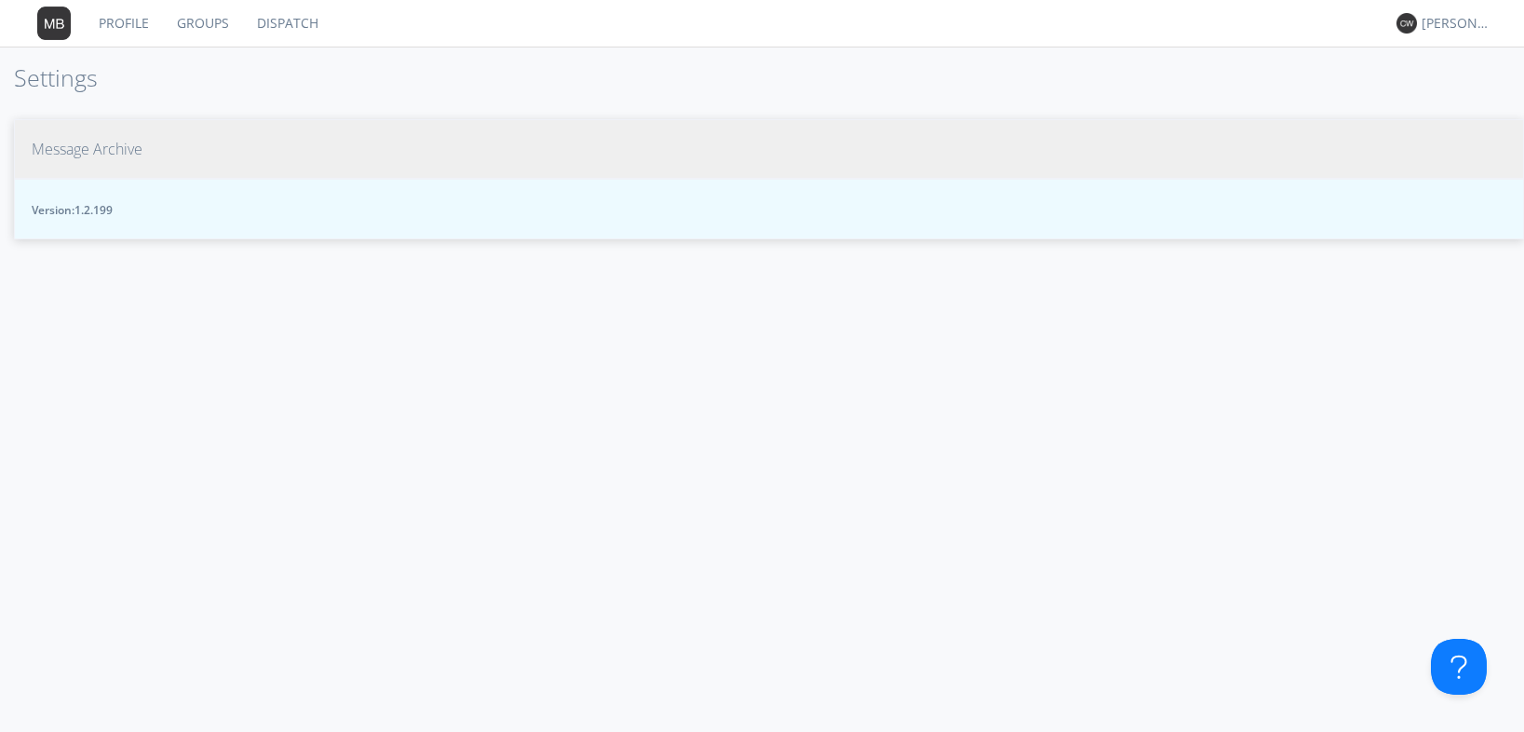
click at [132, 145] on span "Message Archive" at bounding box center [87, 149] width 111 height 21
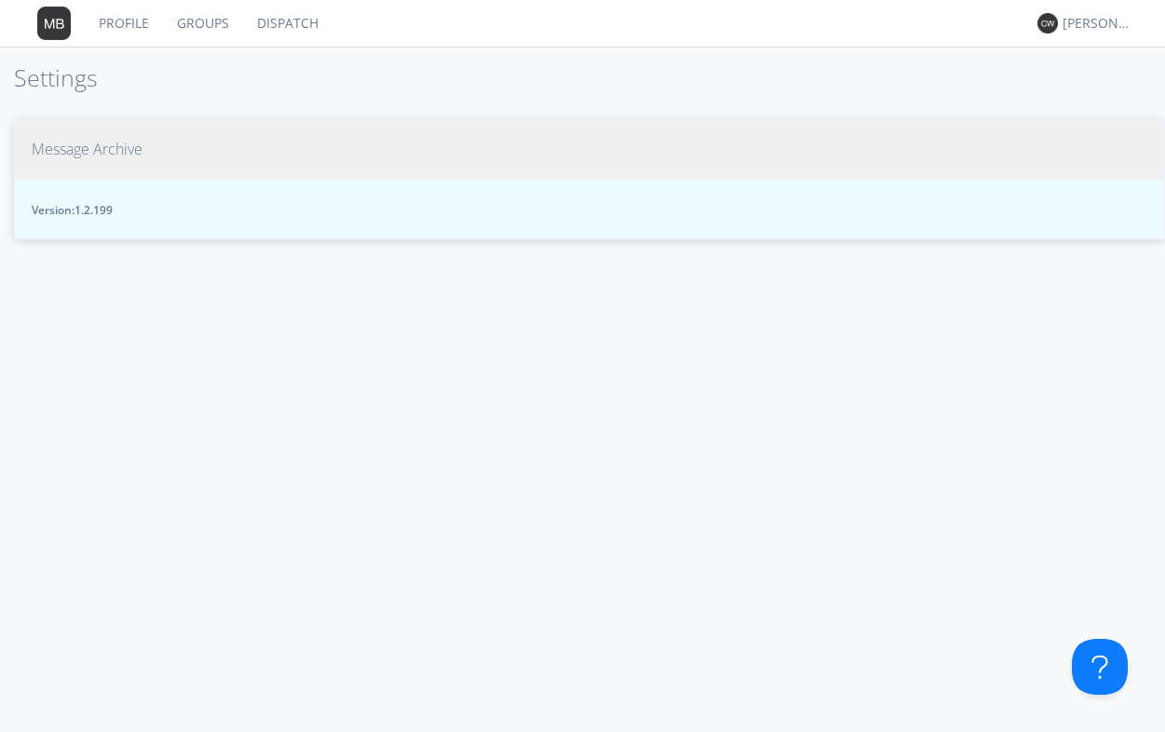
click at [142, 146] on span "Message Archive" at bounding box center [87, 149] width 111 height 21
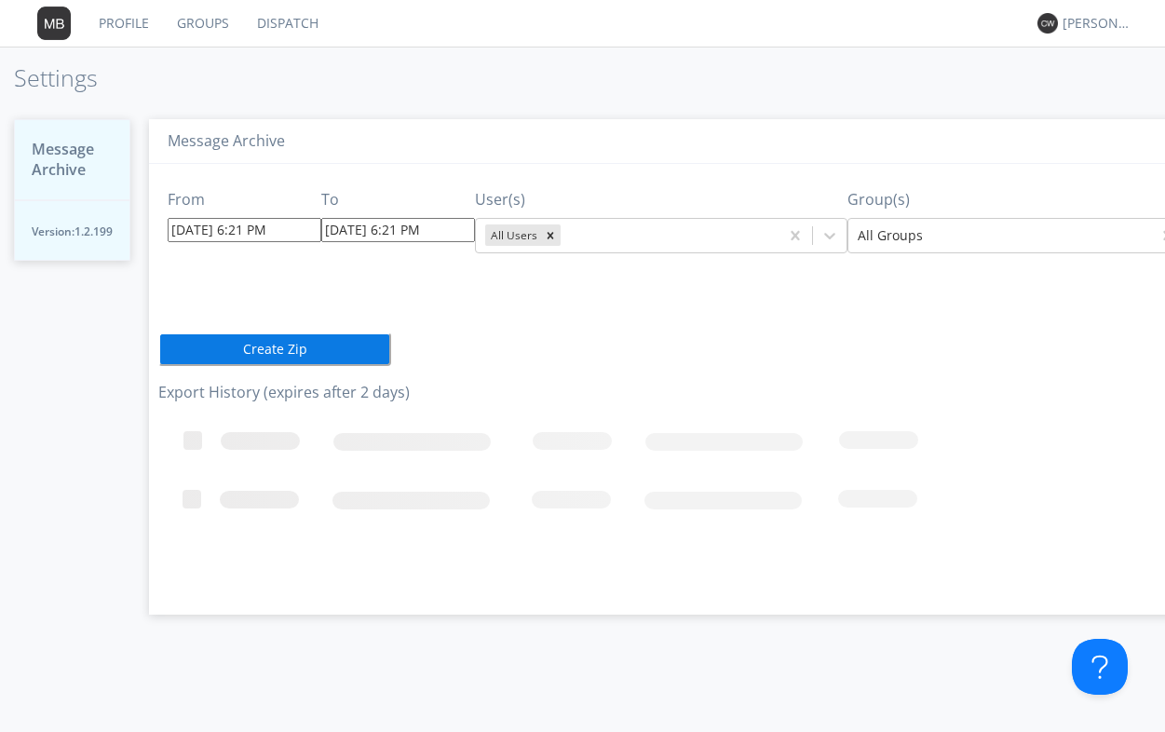
click at [279, 227] on input "08/17/2025 6:21 PM" at bounding box center [245, 230] width 154 height 24
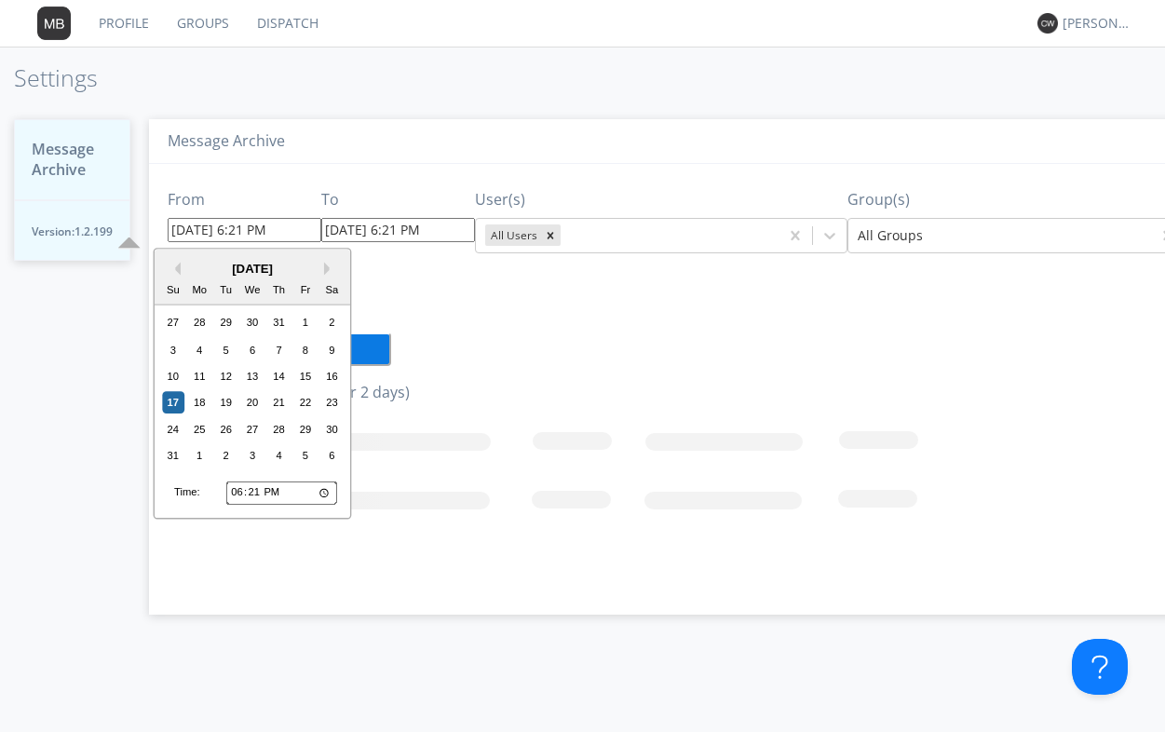
click at [234, 493] on input "18:21" at bounding box center [281, 492] width 111 height 24
type input "13:21"
type input "08/17/2025 1:21 PM"
type input "14:21"
type input "08/17/2025 2:21 PM"
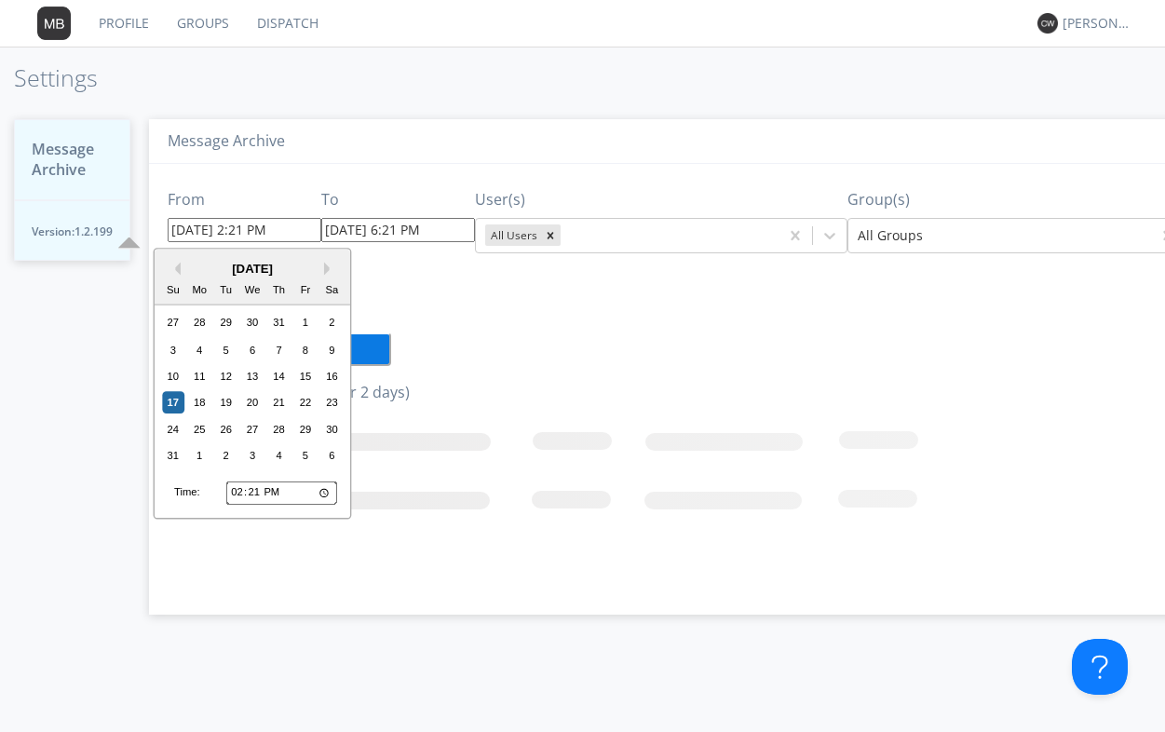
click at [260, 494] on input "14:21" at bounding box center [281, 492] width 111 height 24
click at [256, 494] on input "14:21" at bounding box center [281, 492] width 111 height 24
type input "14:01"
type input "08/17/2025 2:01 PM"
type input "14:15"
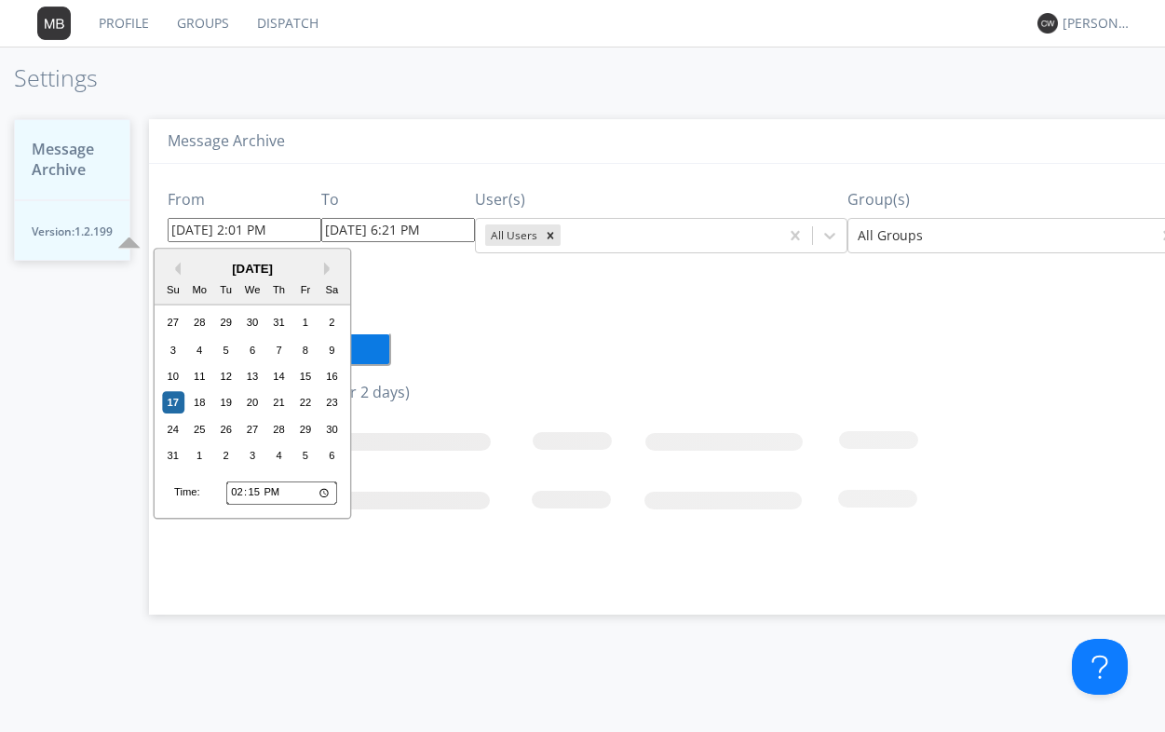
type input "08/17/2025 2:15 PM"
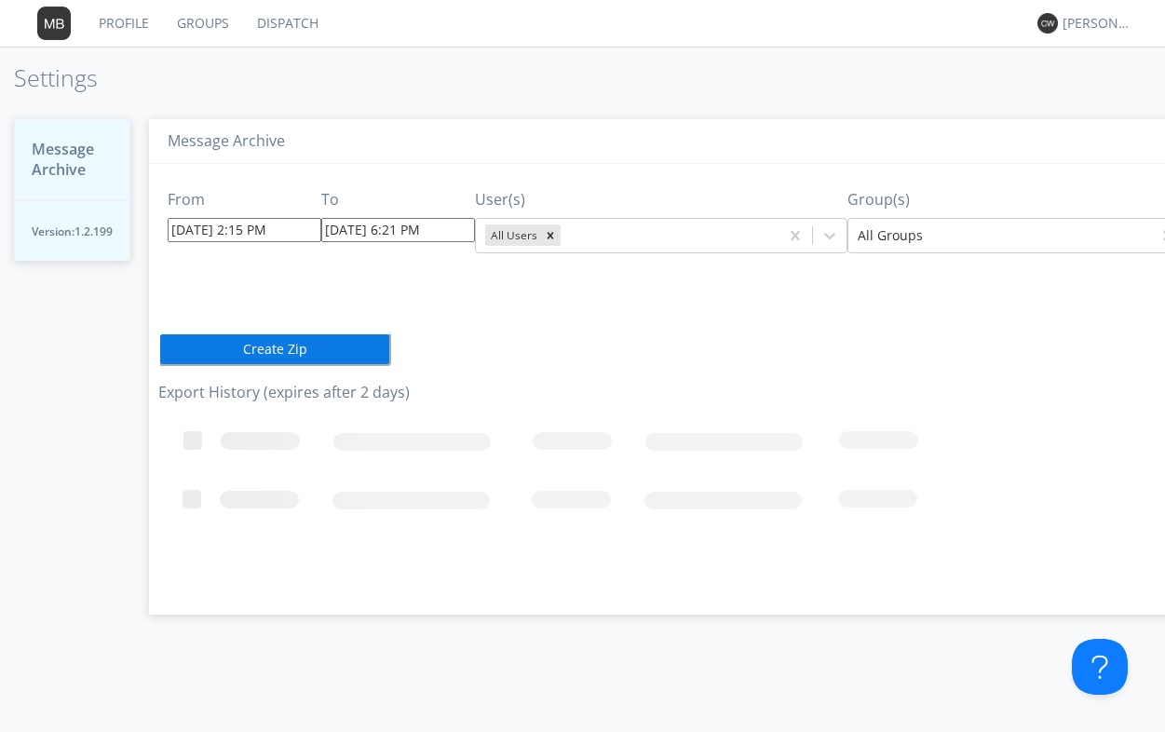
click at [418, 299] on div "From 08/17/2025 2:15 PM To 08/17/2025 6:21 PM User(s) All Users Group(s) All Gr…" at bounding box center [693, 382] width 1071 height 437
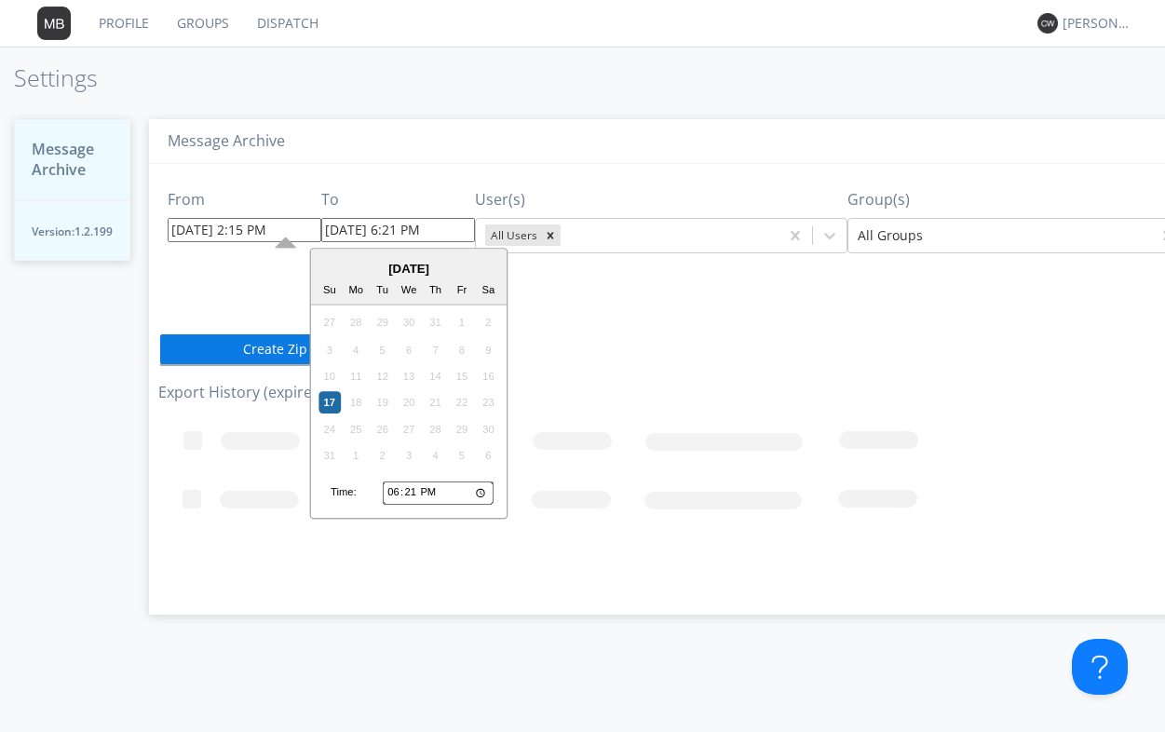
click at [413, 227] on input "08/17/2025 6:21 PM" at bounding box center [398, 230] width 154 height 24
click at [389, 492] on input "18:21" at bounding box center [438, 492] width 111 height 24
type input "13:21"
type input "08/17/2025 1:21 PM"
type input "14:21"
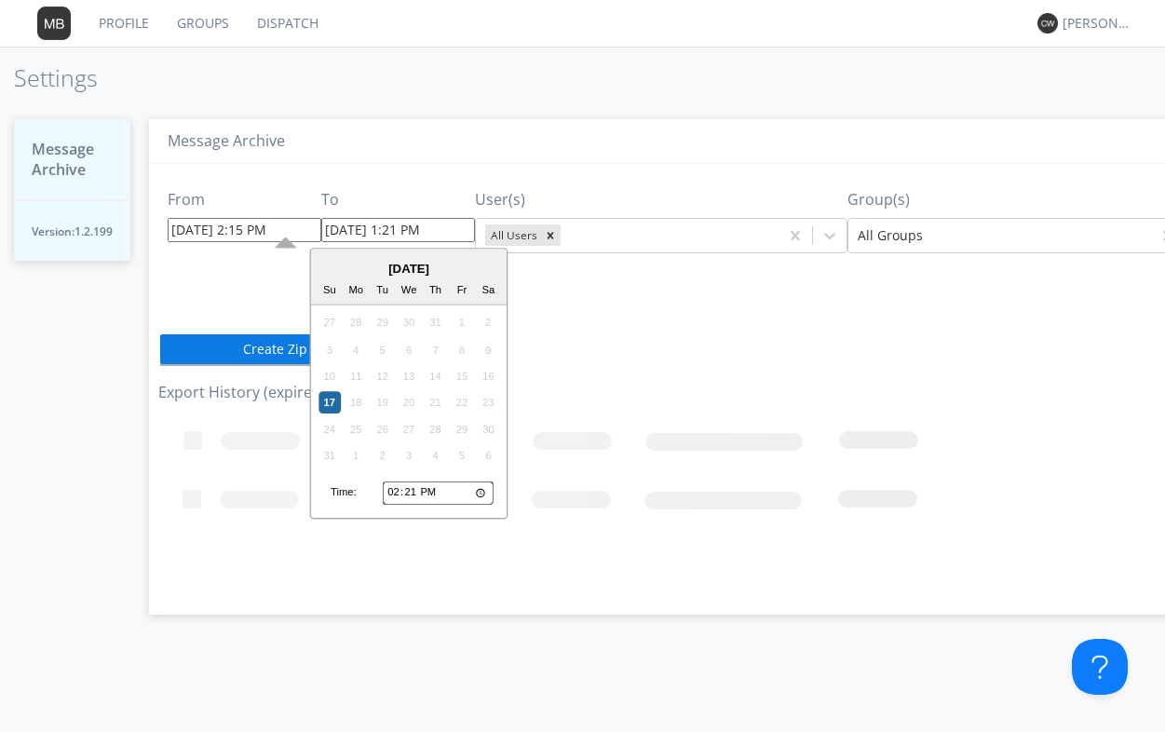
type input "08/17/2025 2:21 PM"
click at [404, 229] on input "08/17/2025 2:21 PM" at bounding box center [398, 230] width 154 height 24
click at [411, 489] on input "14:21" at bounding box center [438, 492] width 111 height 24
type input "14:03"
type input "08/17/2025 2:03 PM"
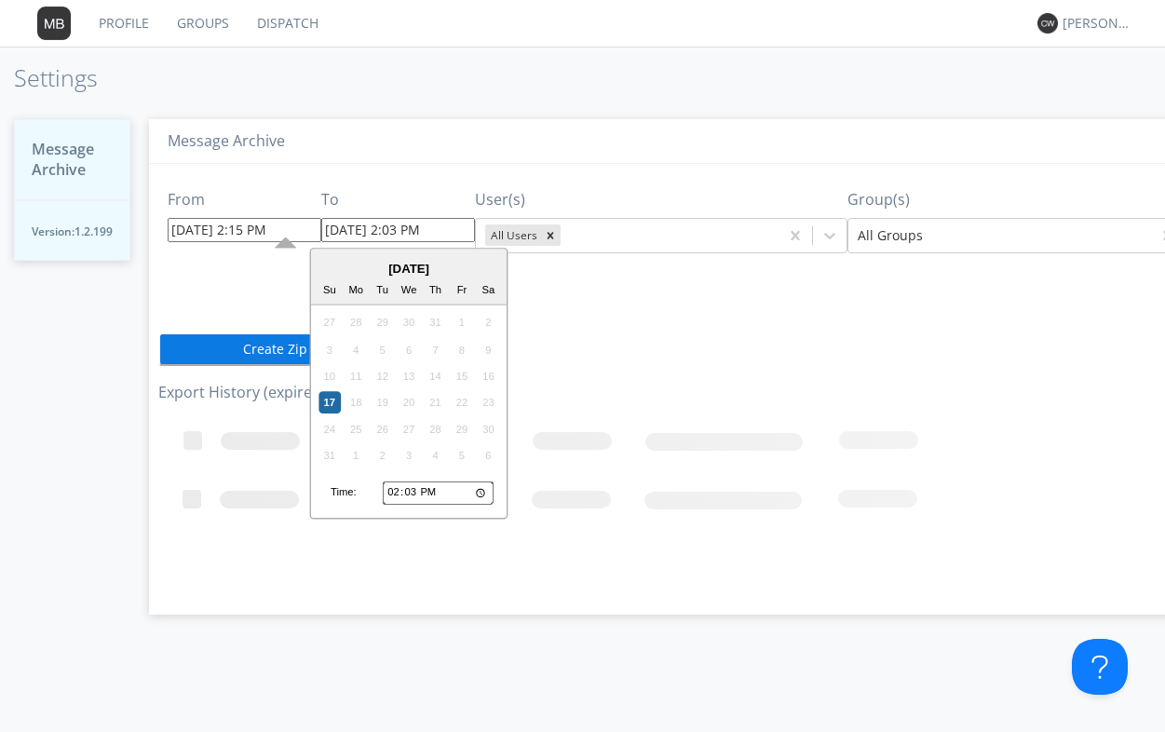
type input "14:30"
type input "08/17/2025 2:30 PM"
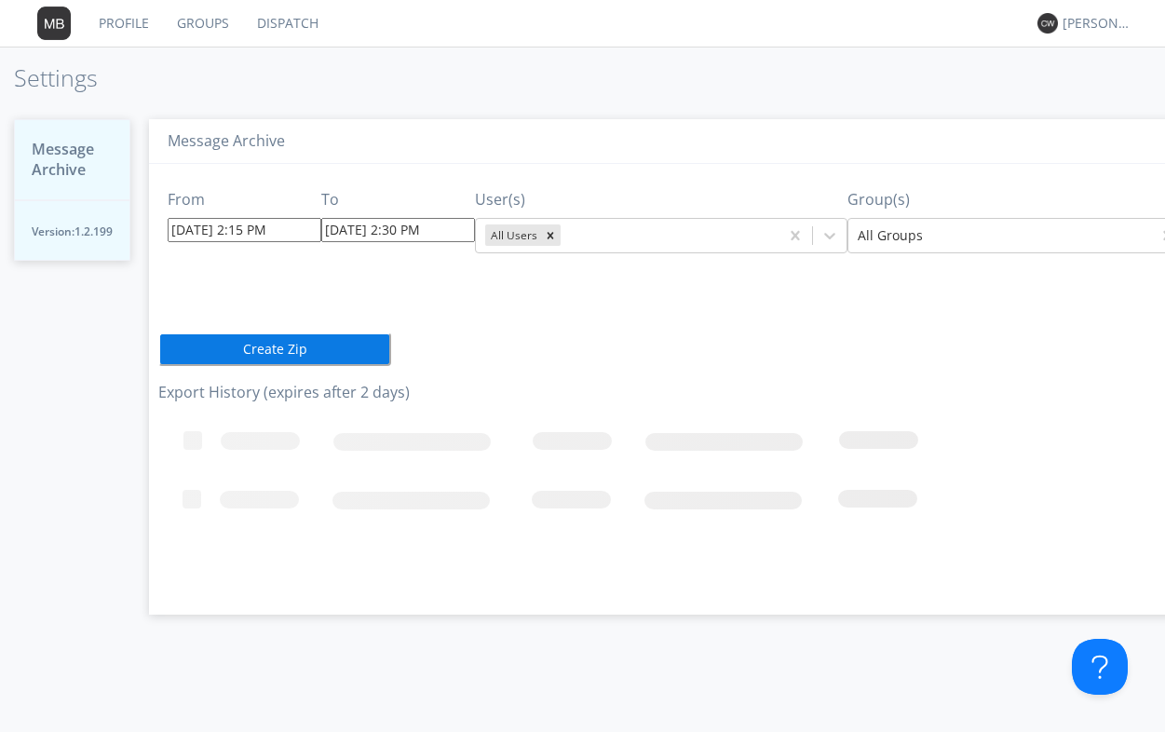
click at [644, 379] on div "From 08/17/2025 2:15 PM To 08/17/2025 2:30 PM User(s) All Users Group(s) All Gr…" at bounding box center [693, 382] width 1071 height 437
click at [321, 355] on button "Create Zip" at bounding box center [274, 349] width 233 height 34
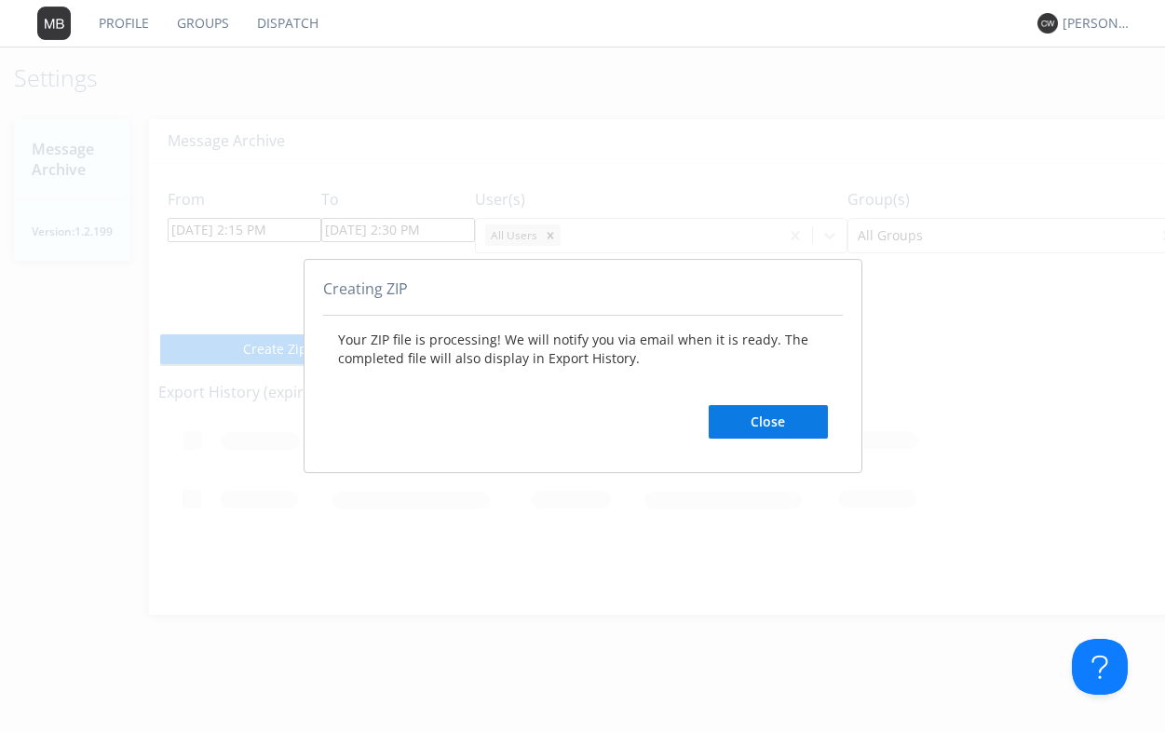
click at [780, 433] on button "Close" at bounding box center [768, 422] width 119 height 34
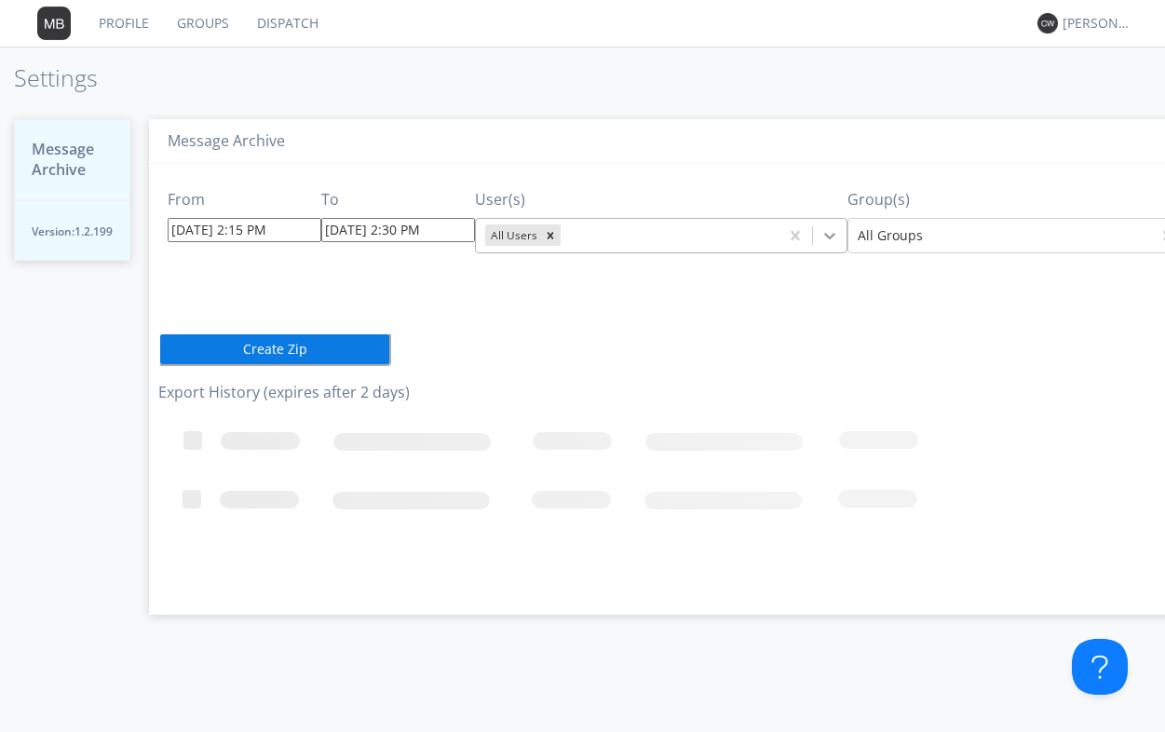
click at [822, 236] on icon at bounding box center [829, 235] width 19 height 19
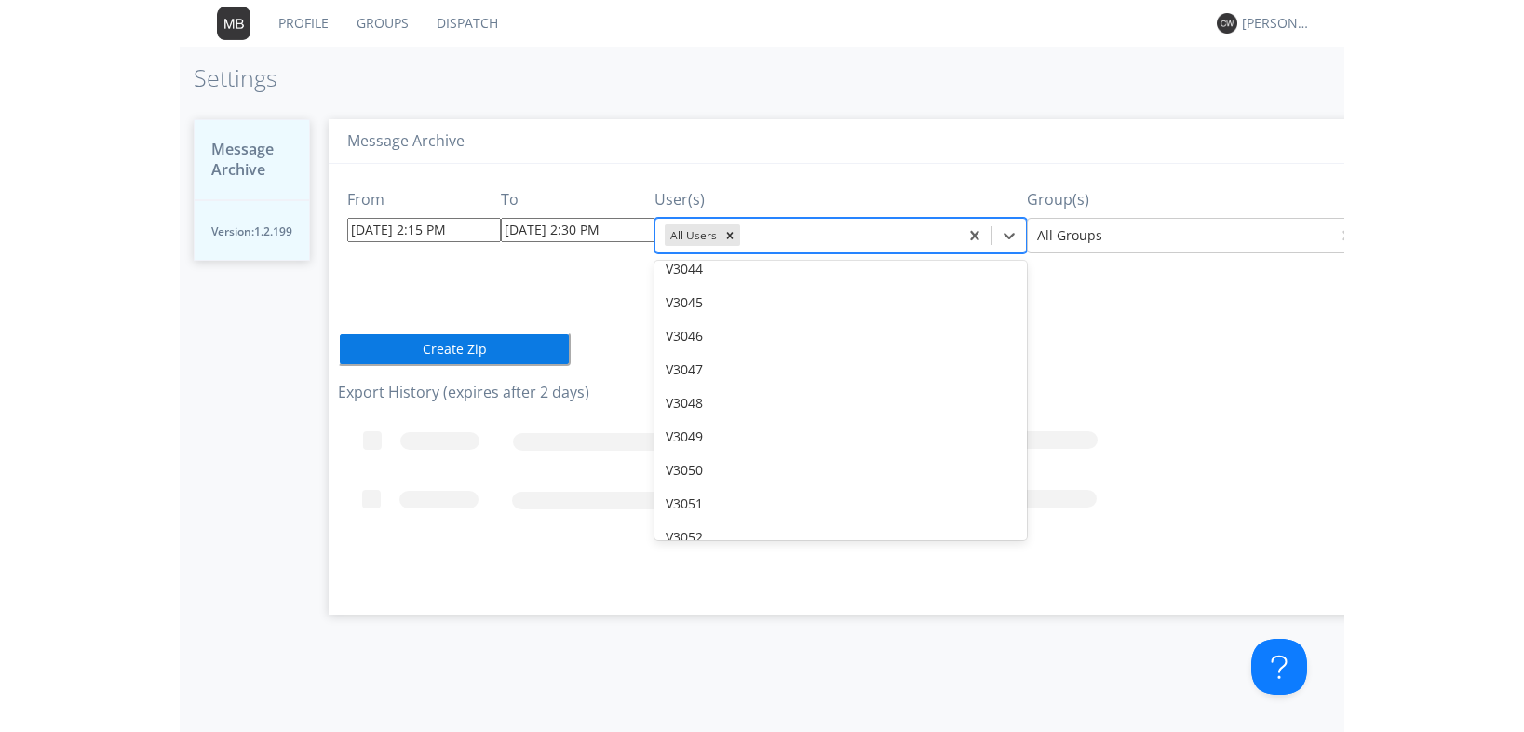
scroll to position [30100, 0]
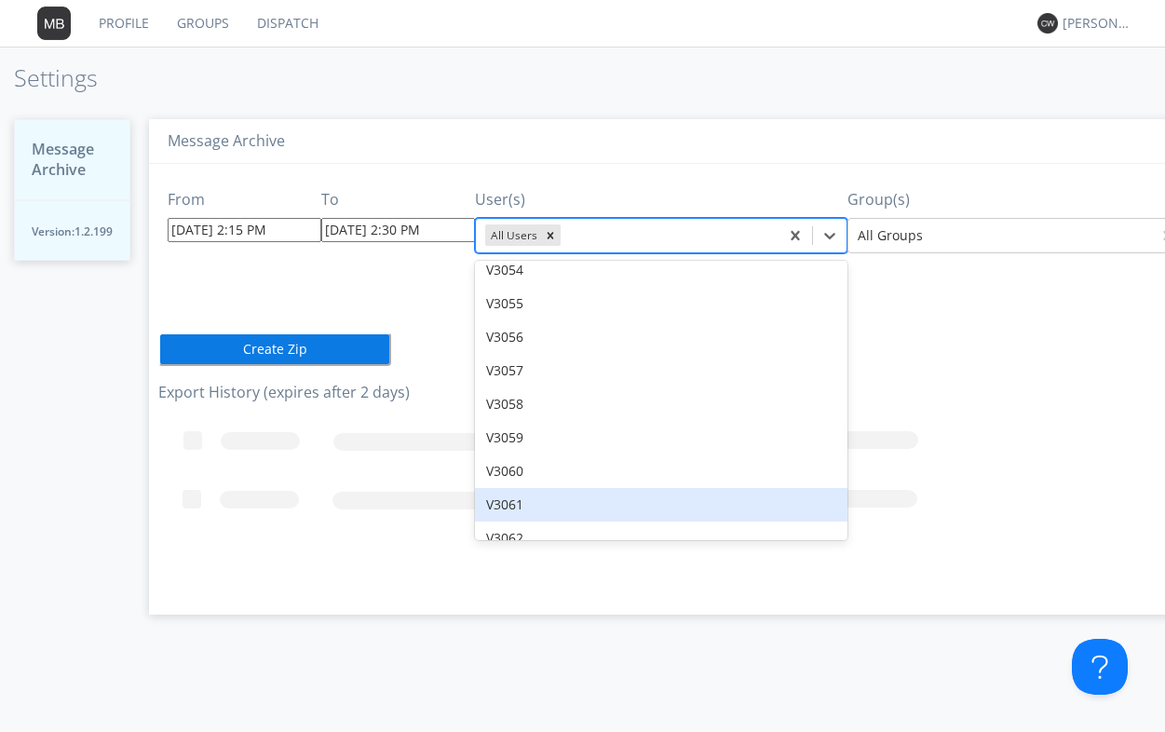
click at [527, 488] on div "V3061" at bounding box center [661, 505] width 372 height 34
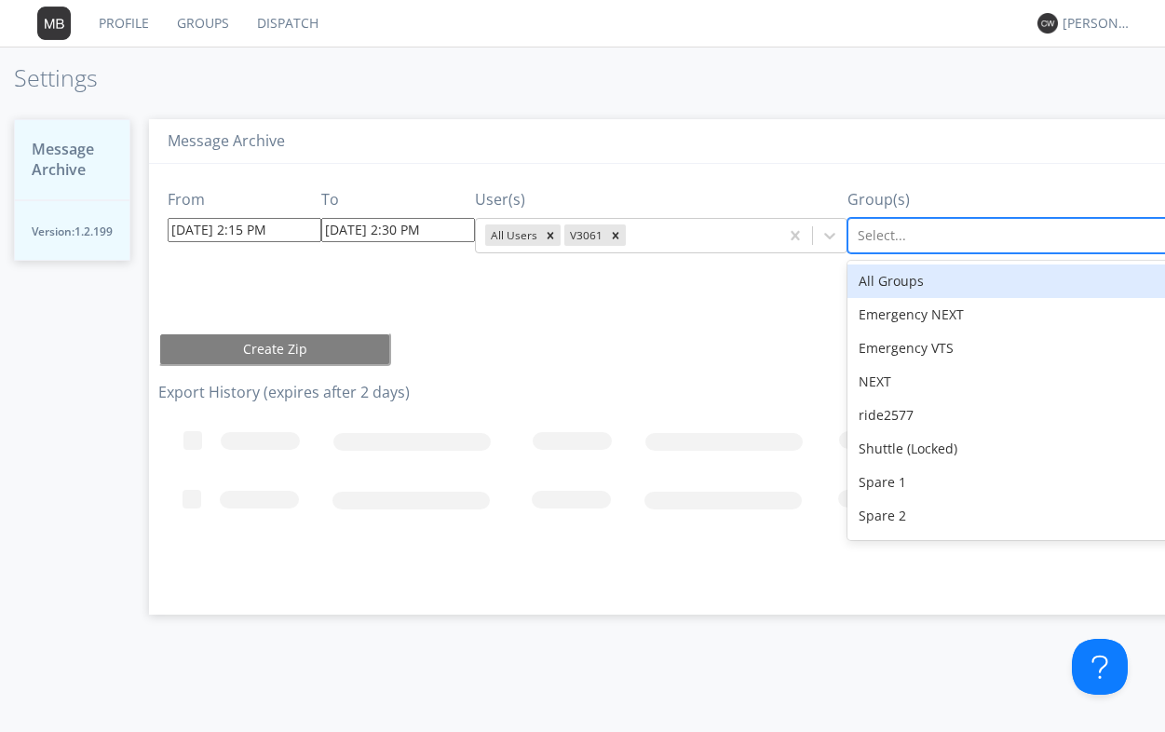
click at [1149, 232] on div at bounding box center [1016, 235] width 317 height 22
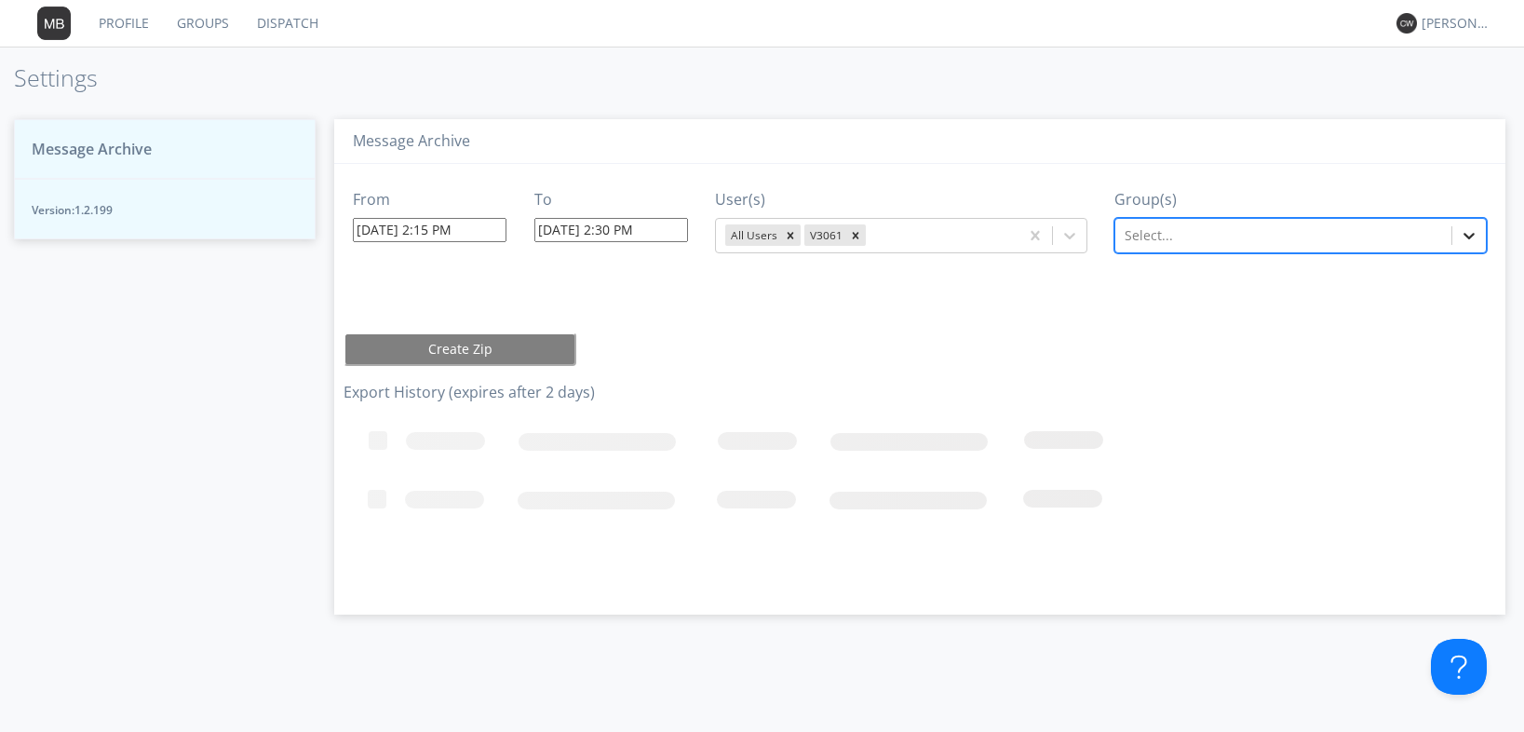
click at [1164, 236] on icon at bounding box center [1469, 235] width 19 height 19
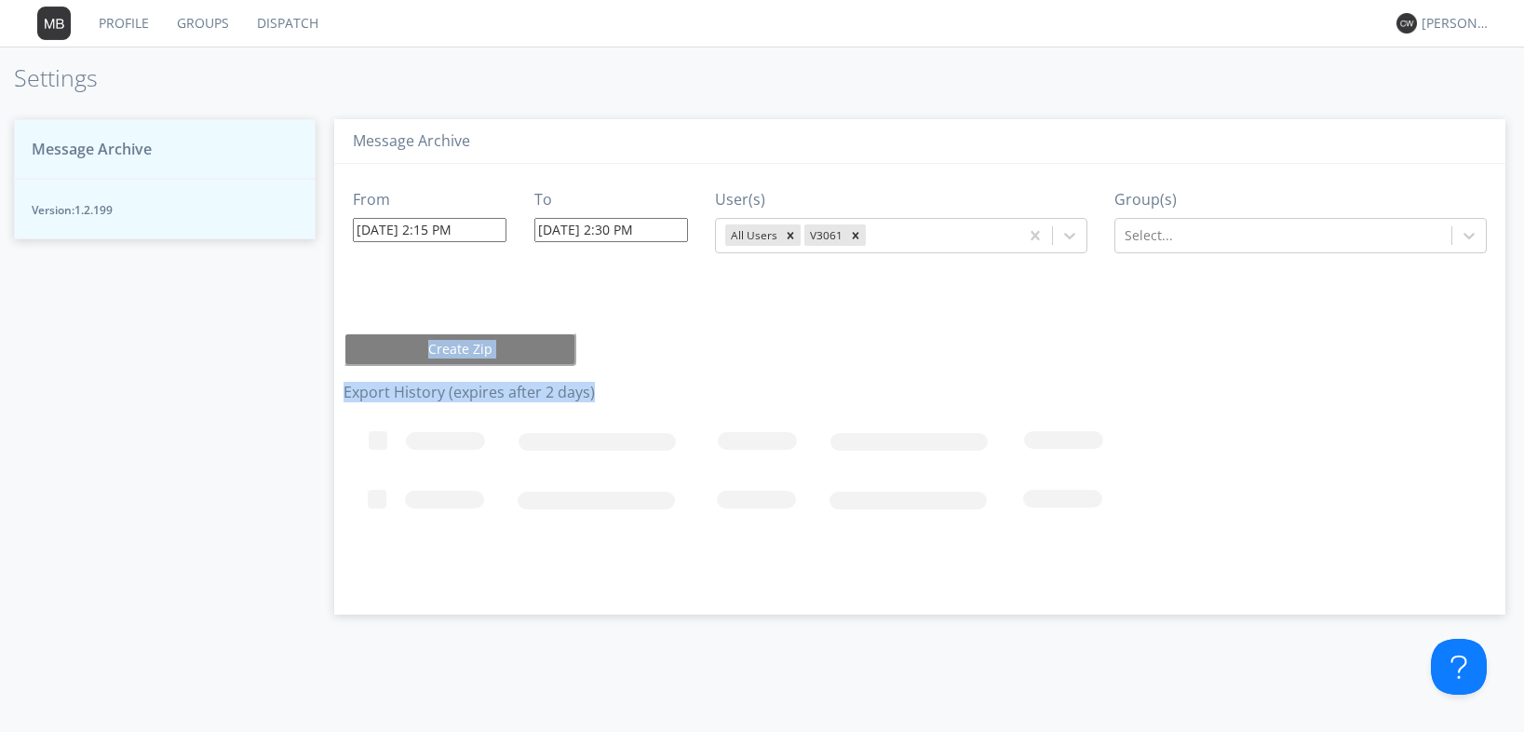
drag, startPoint x: 1488, startPoint y: 297, endPoint x: 1485, endPoint y: 395, distance: 97.8
click at [1164, 395] on div "From 08/17/2025 2:15 PM To 08/17/2025 2:30 PM User(s) All Users V3061 Group(s) …" at bounding box center [920, 382] width 1153 height 437
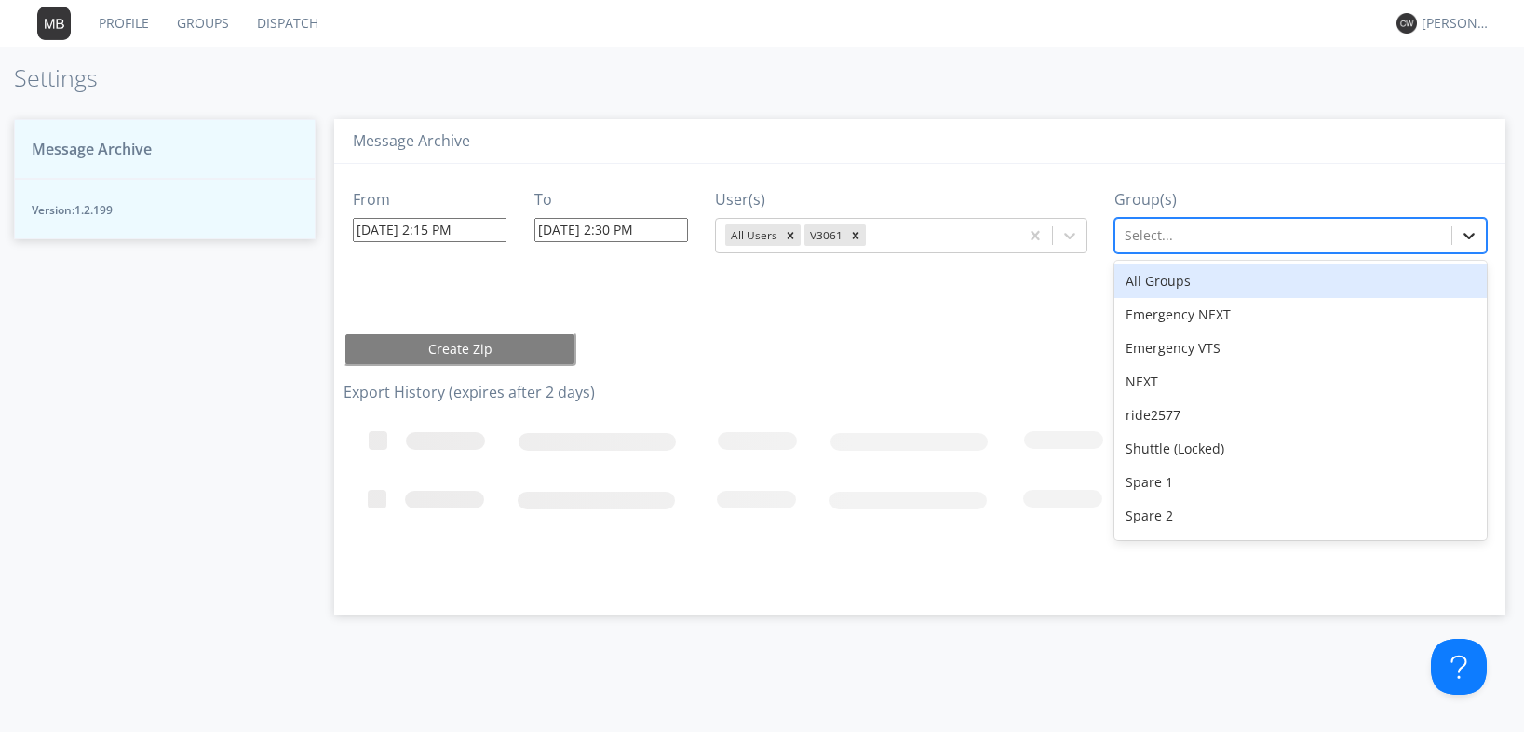
drag, startPoint x: 1485, startPoint y: 395, endPoint x: 1474, endPoint y: 234, distance: 161.5
click at [1164, 234] on icon at bounding box center [1469, 236] width 11 height 7
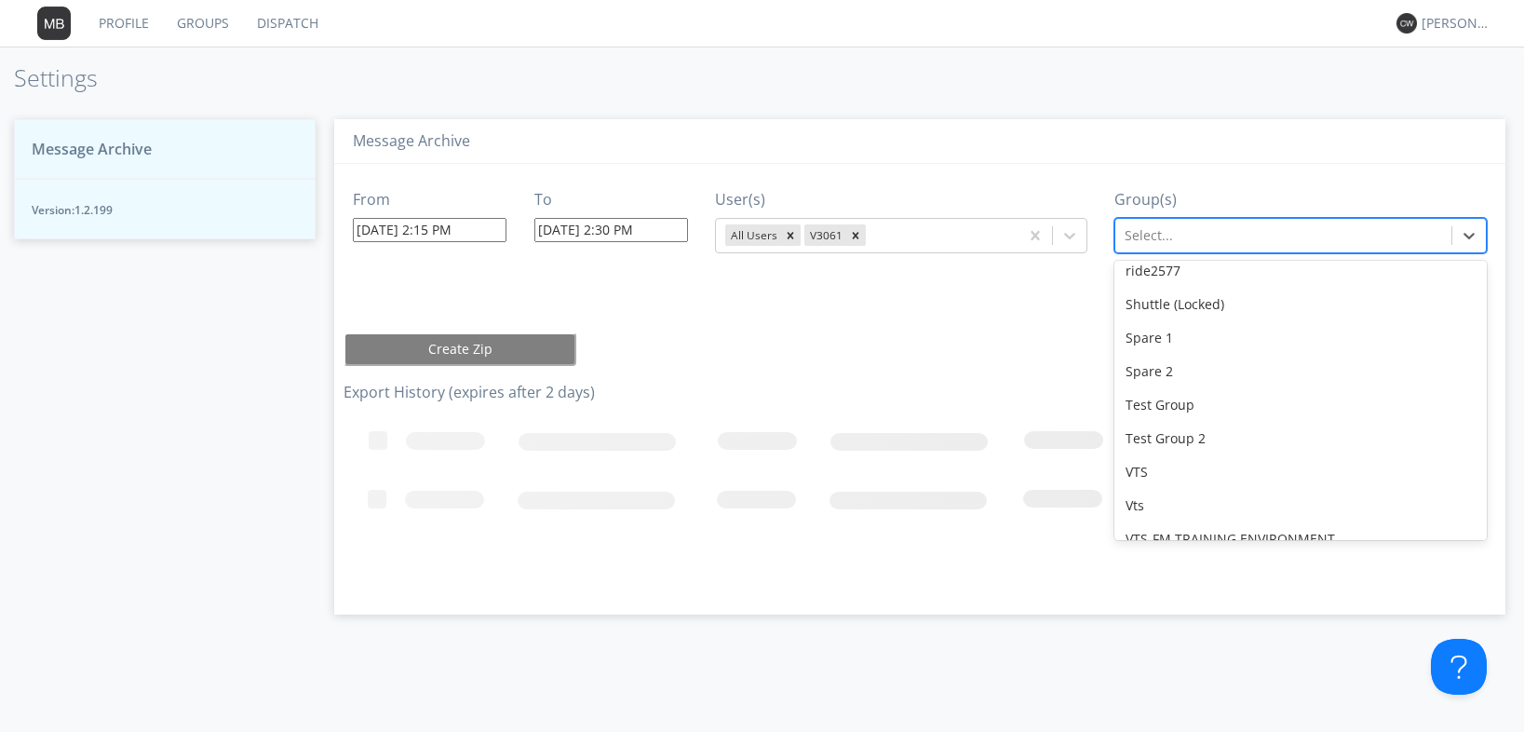
scroll to position [164, 0]
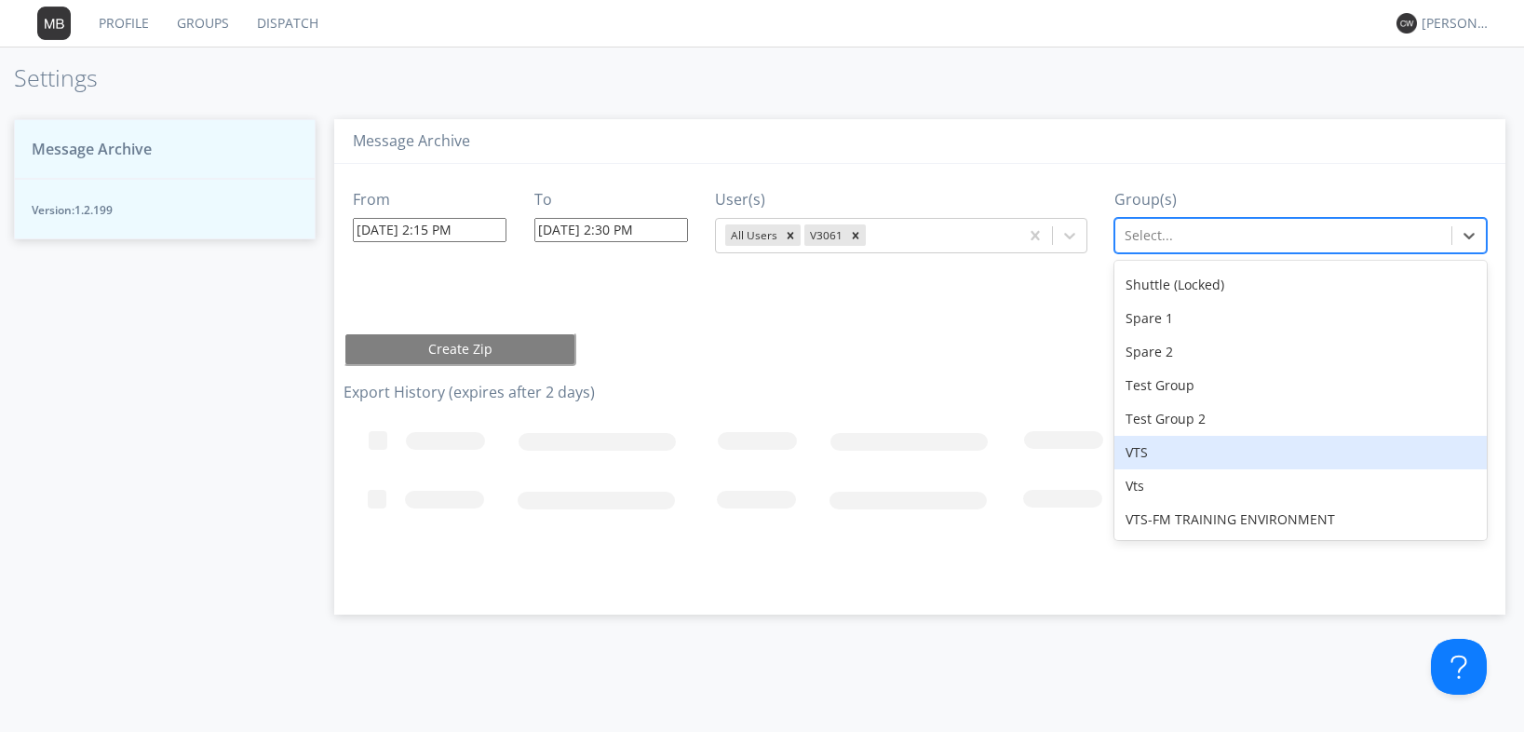
click at [1154, 459] on div "VTS" at bounding box center [1300, 453] width 372 height 34
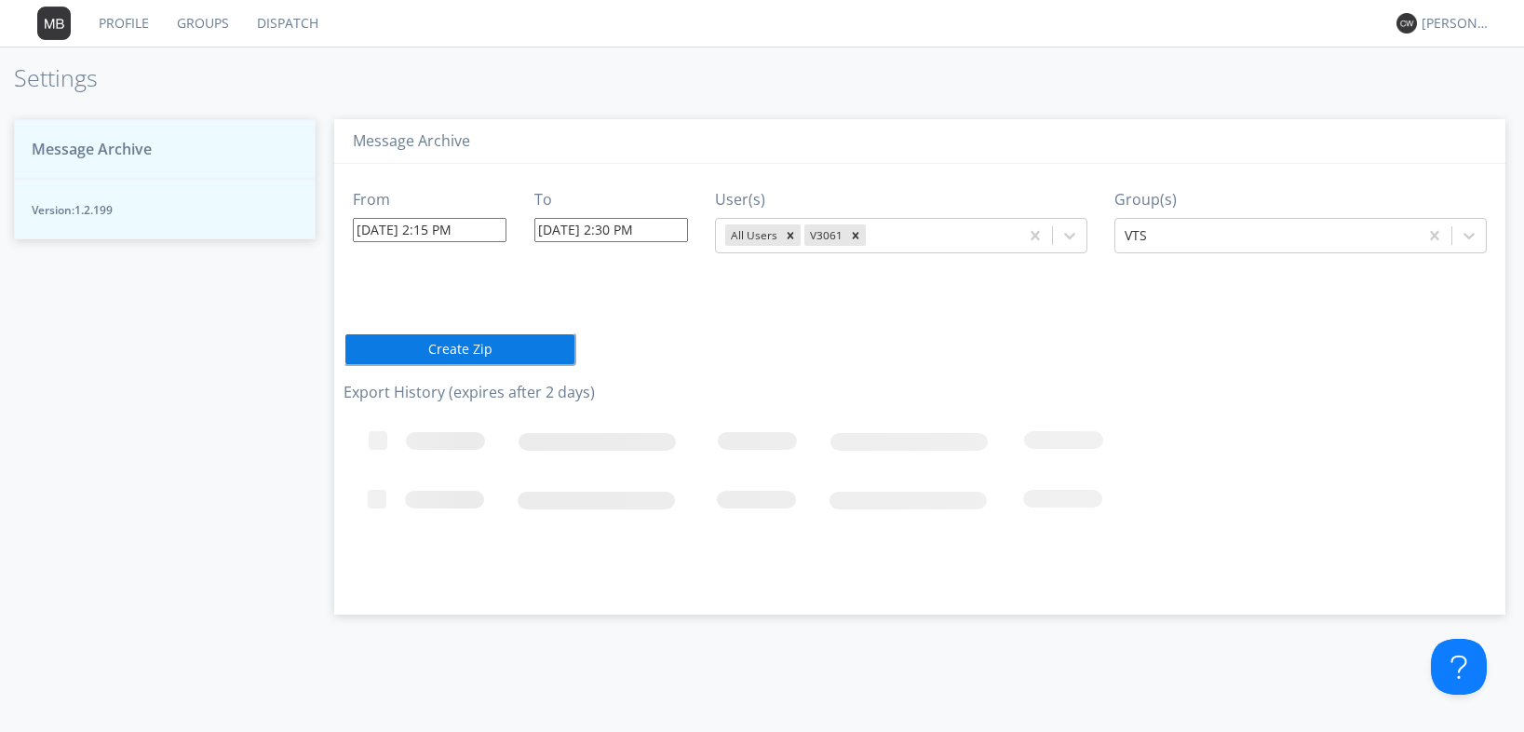
click at [484, 341] on button "Create Zip" at bounding box center [460, 349] width 233 height 34
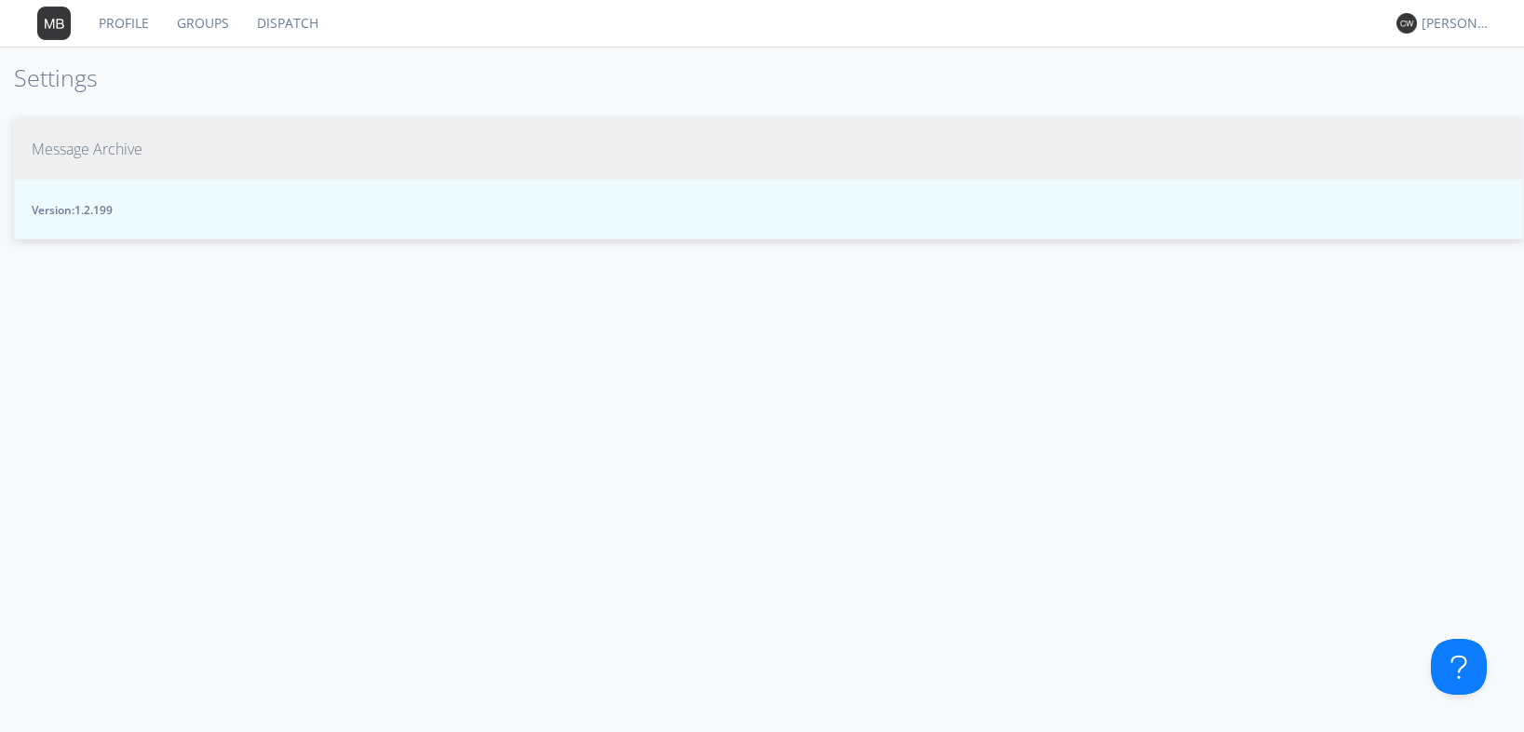
click at [97, 144] on span "Message Archive" at bounding box center [87, 149] width 111 height 21
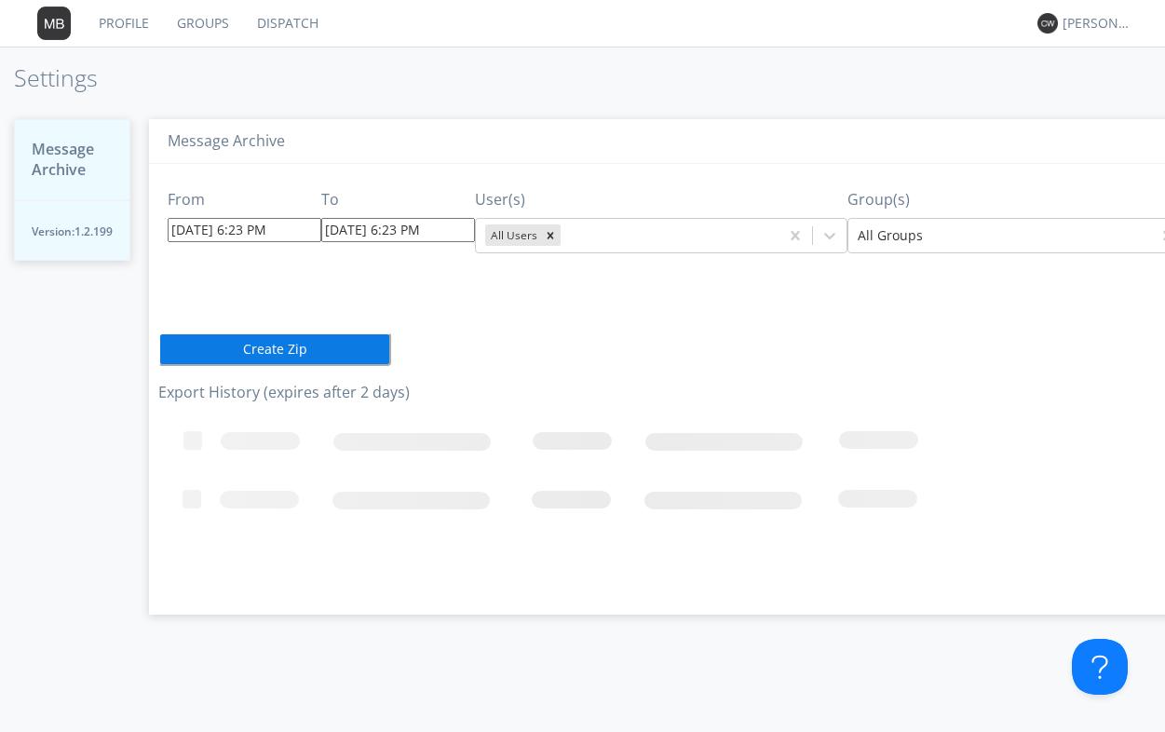
click at [546, 389] on h3 "Export History (expires after 2 days)" at bounding box center [693, 393] width 1071 height 17
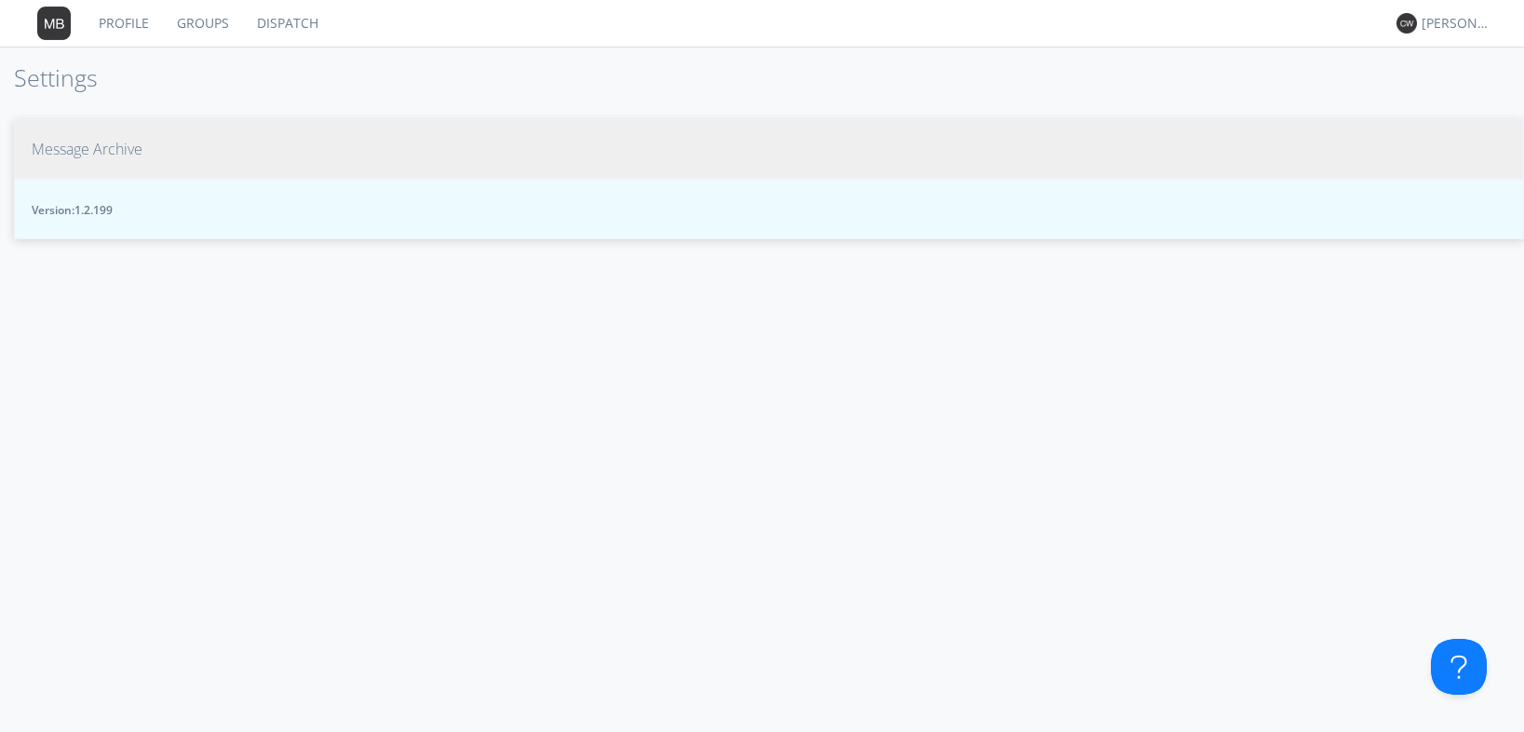
click at [122, 142] on span "Message Archive" at bounding box center [87, 149] width 111 height 21
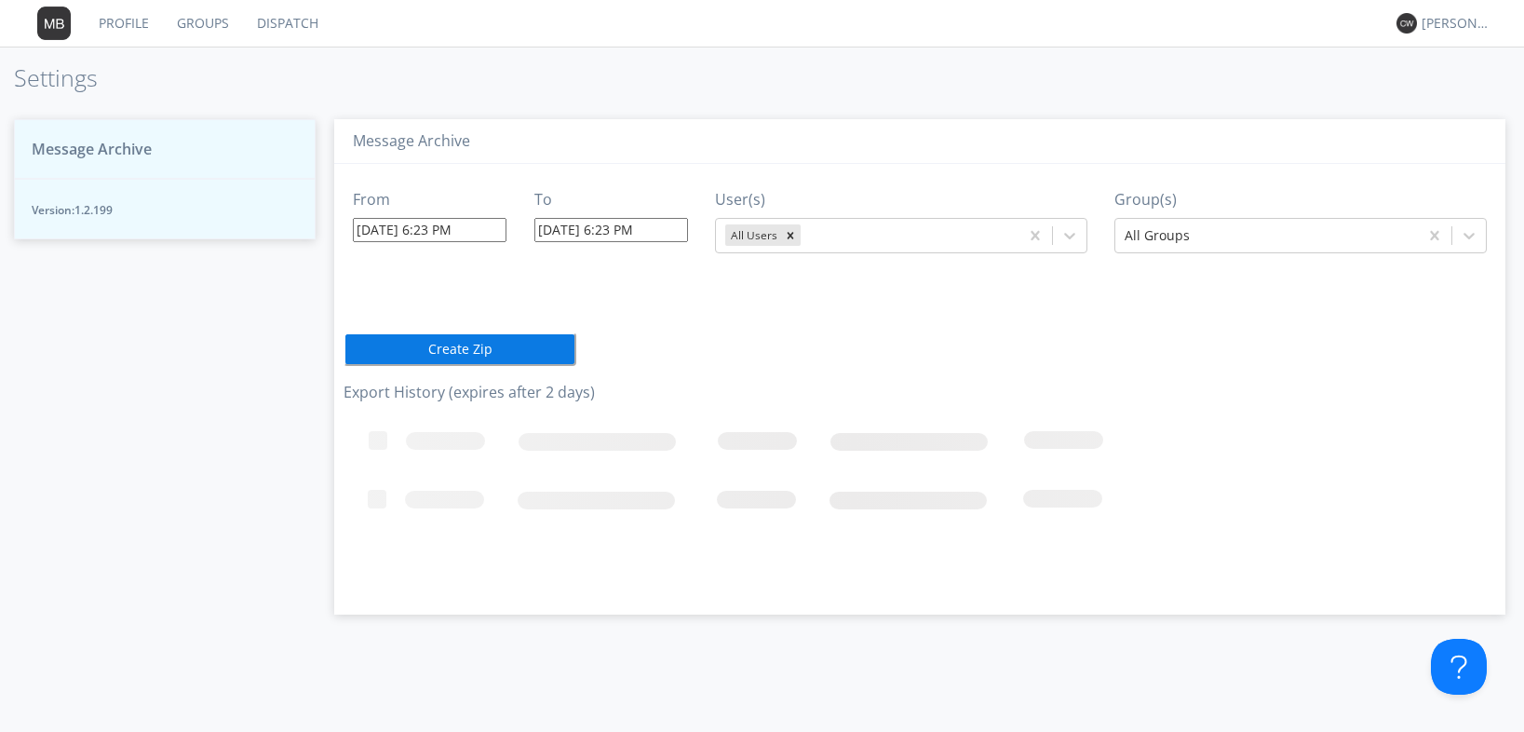
click at [117, 154] on span "Message Archive" at bounding box center [92, 149] width 120 height 21
click at [130, 144] on span "Message Archive" at bounding box center [92, 149] width 120 height 21
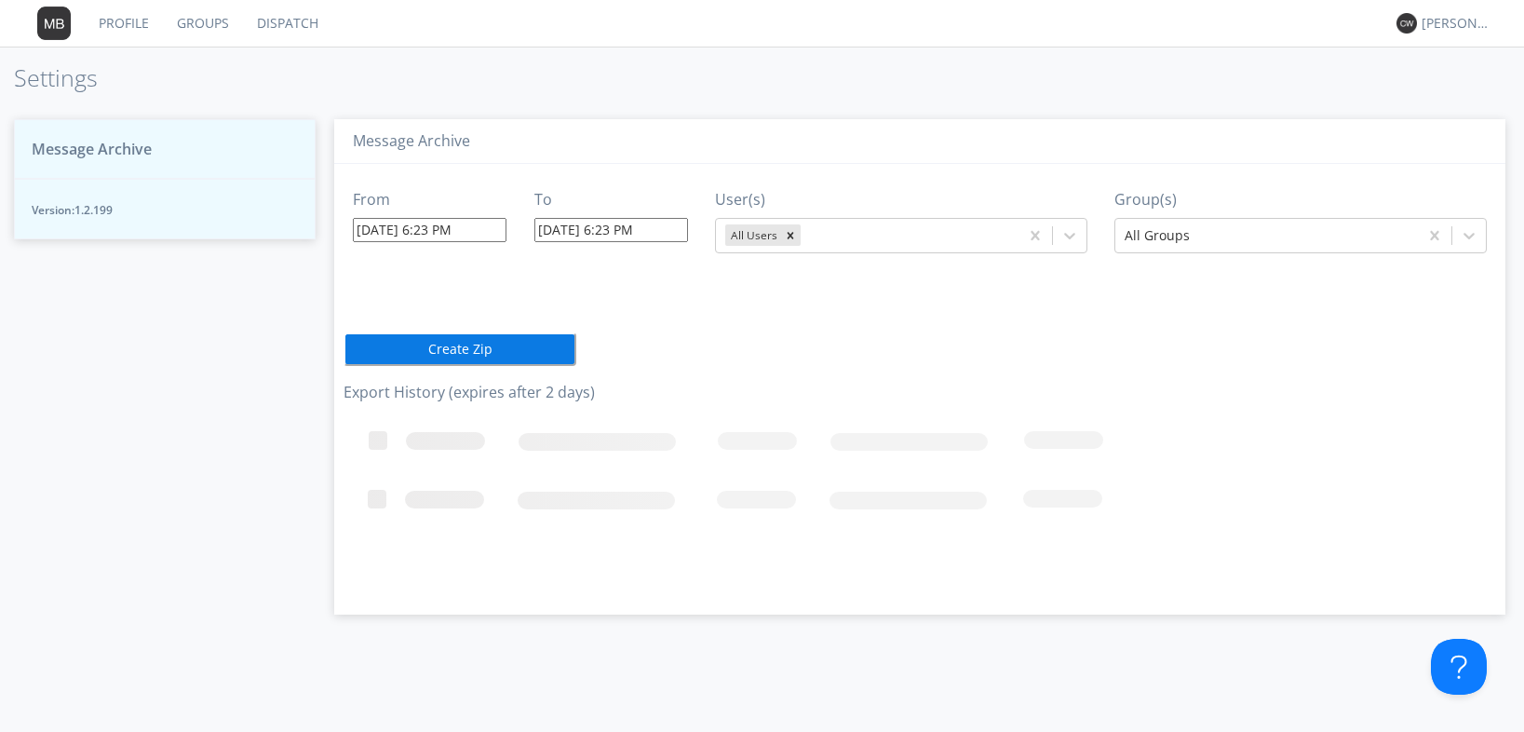
click at [130, 144] on span "Message Archive" at bounding box center [92, 149] width 120 height 21
